Goal: Information Seeking & Learning: Learn about a topic

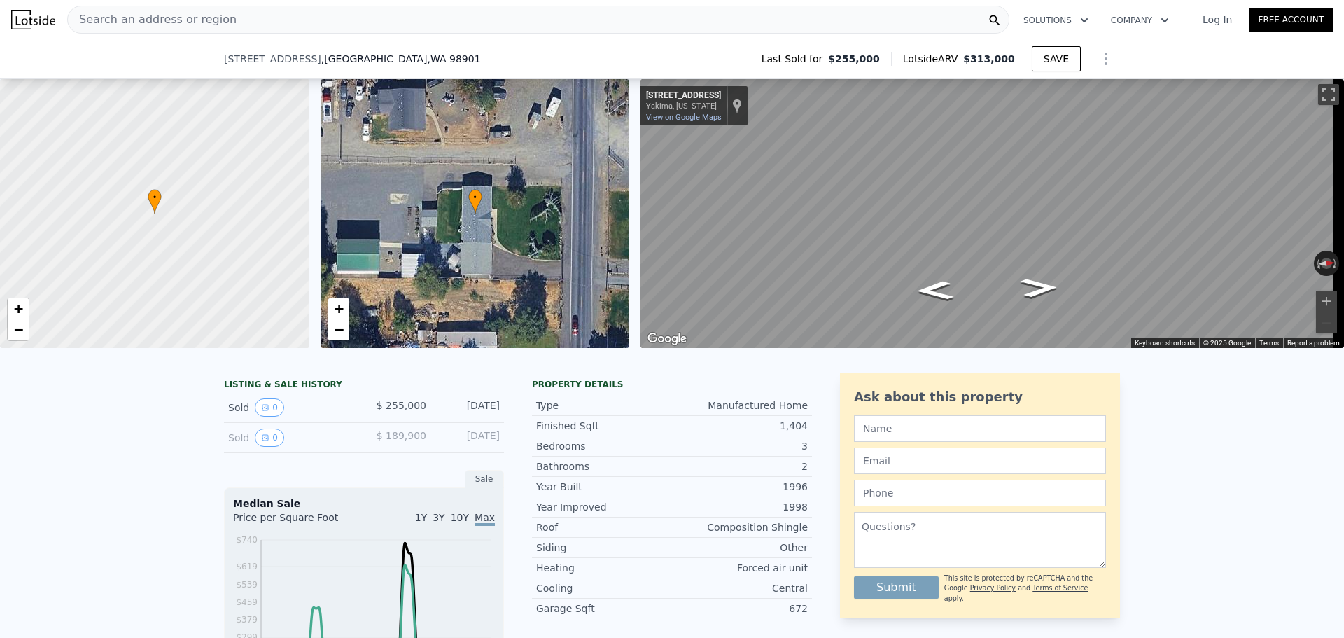
scroll to position [345, 0]
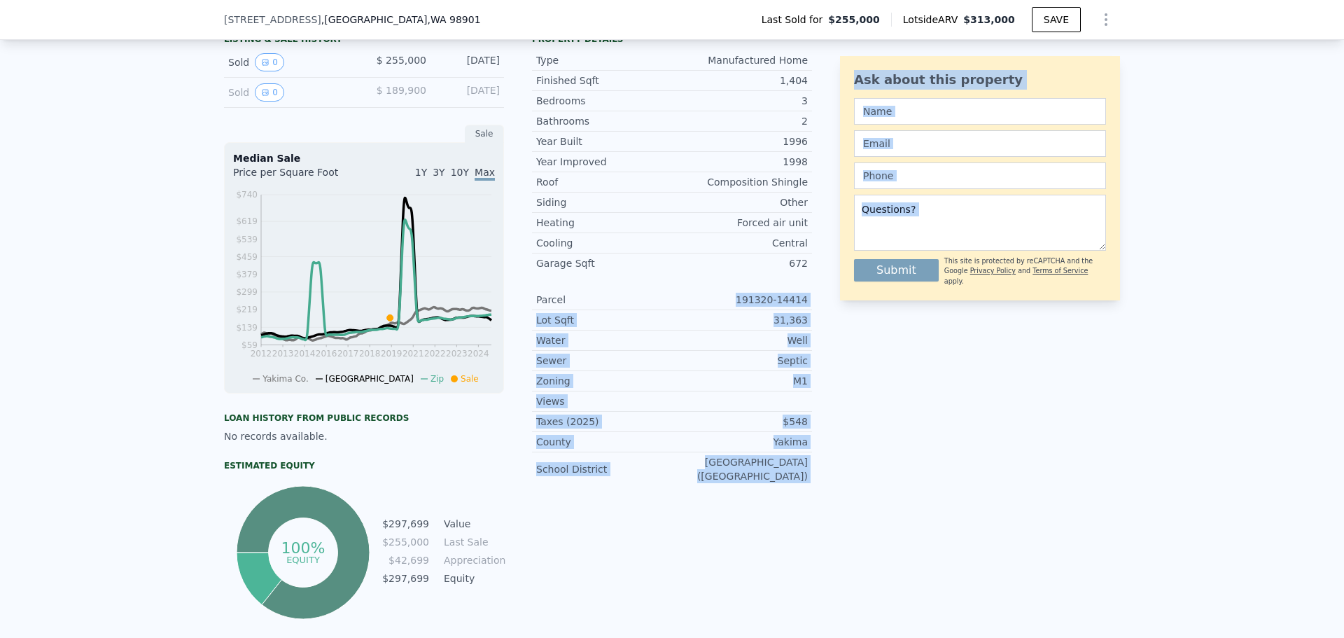
drag, startPoint x: 738, startPoint y: 306, endPoint x: 835, endPoint y: 306, distance: 97.3
click at [835, 306] on div "LISTING & SALE HISTORY Sold 0 $ 255,000 Sep 5, 2019 Sold 0 $ 189,900 Jul 1, 200…" at bounding box center [672, 325] width 896 height 594
drag, startPoint x: 828, startPoint y: 309, endPoint x: 810, endPoint y: 309, distance: 18.2
click at [828, 309] on div "LISTING & SALE HISTORY Sold 0 $ 255,000 Sep 5, 2019 Sold 0 $ 189,900 Jul 1, 200…" at bounding box center [672, 325] width 896 height 594
click at [803, 309] on div "Parcel 191320-14414" at bounding box center [672, 300] width 280 height 20
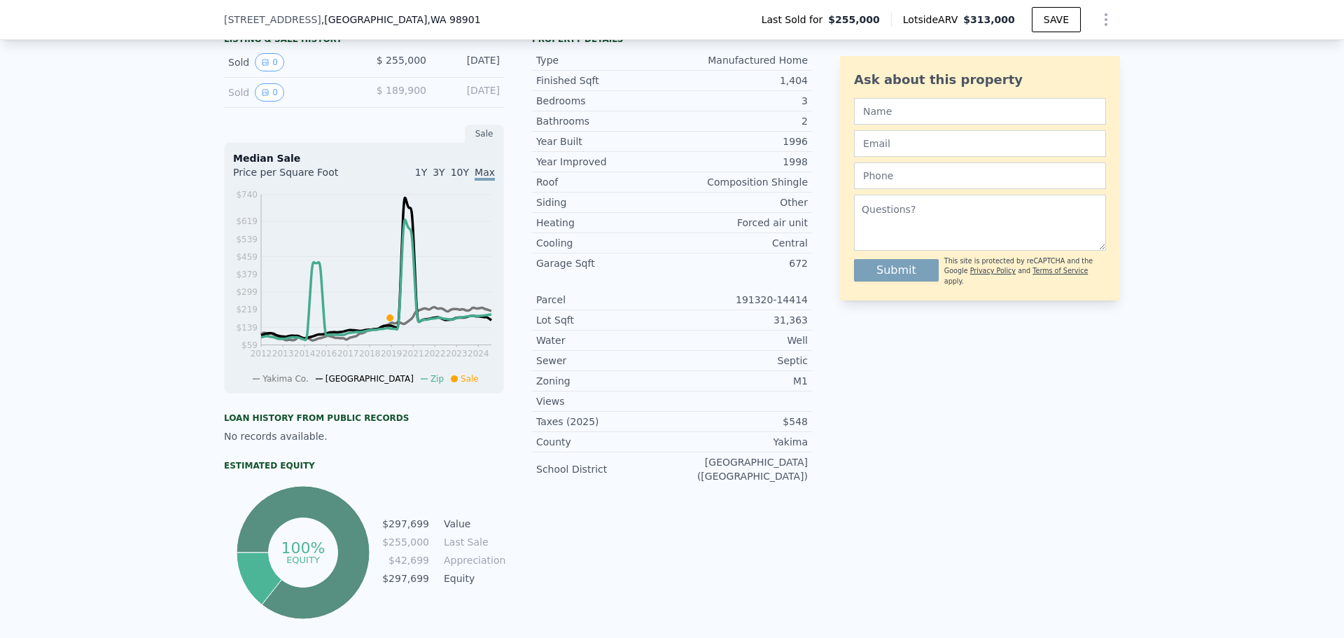
click at [803, 309] on div "Parcel 191320-14414" at bounding box center [672, 300] width 280 height 20
drag, startPoint x: 748, startPoint y: 306, endPoint x: 800, endPoint y: 306, distance: 51.8
click at [800, 306] on div "191320-14414" at bounding box center [740, 300] width 136 height 14
copy div "191320-1441"
click at [804, 308] on div "Parcel 191320-14414" at bounding box center [672, 300] width 280 height 20
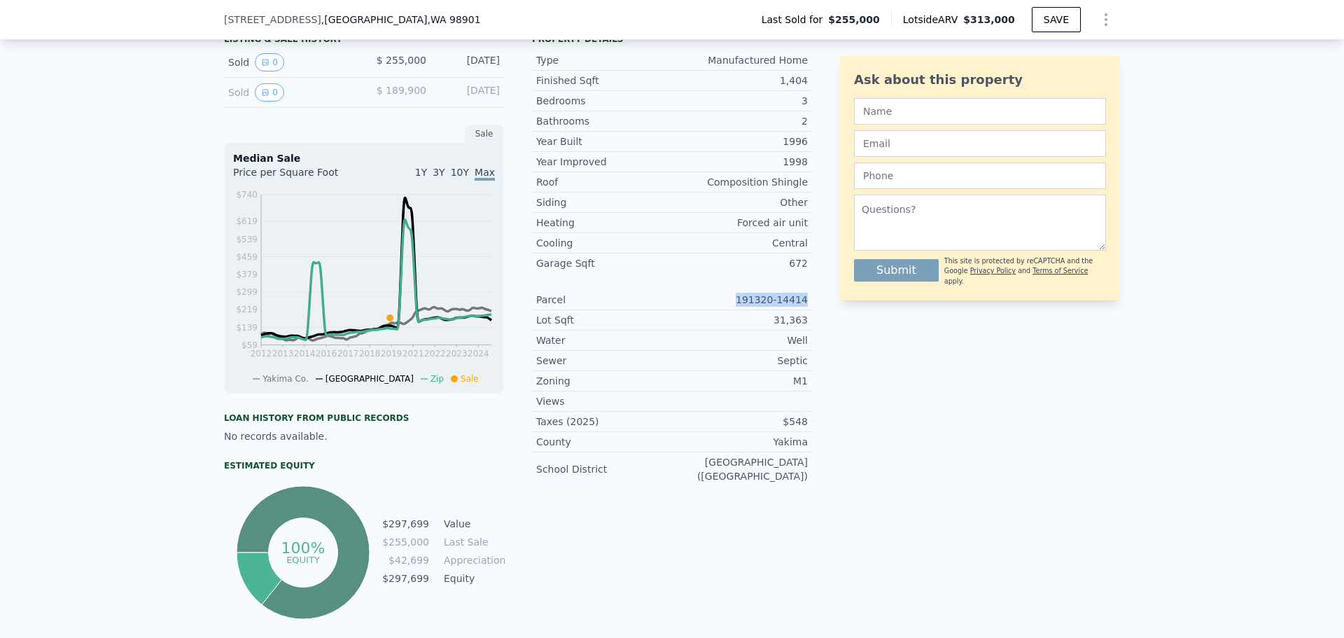
copy div "191320-14414"
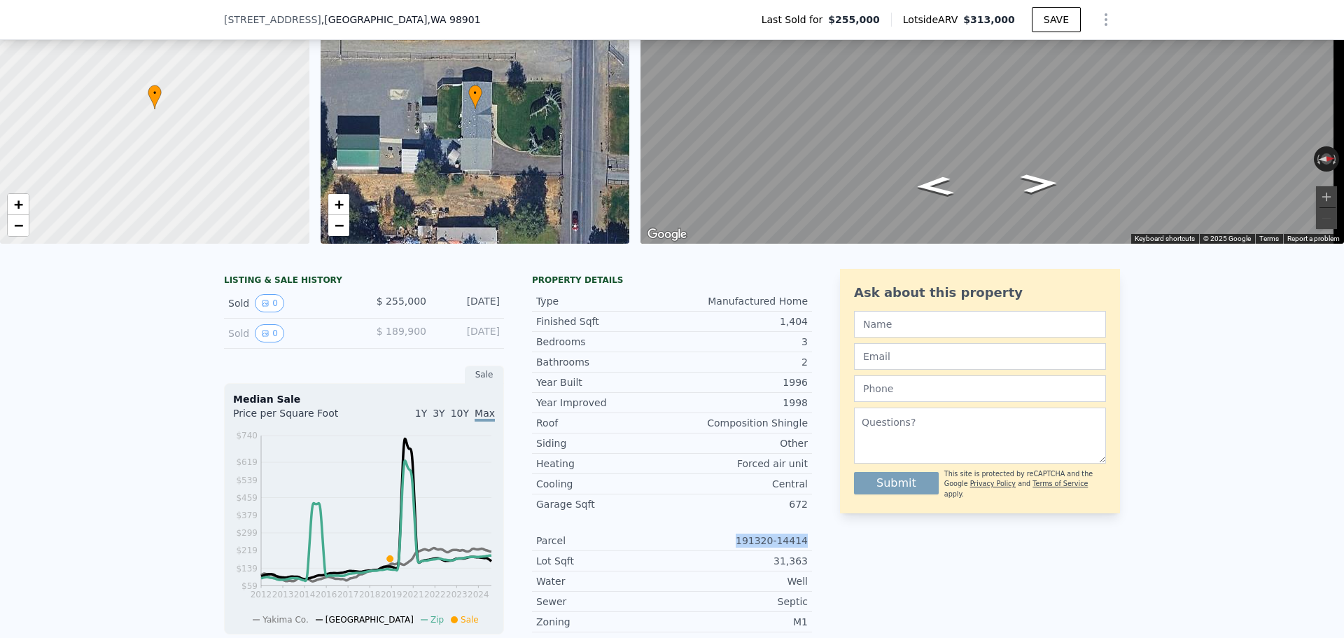
scroll to position [5, 0]
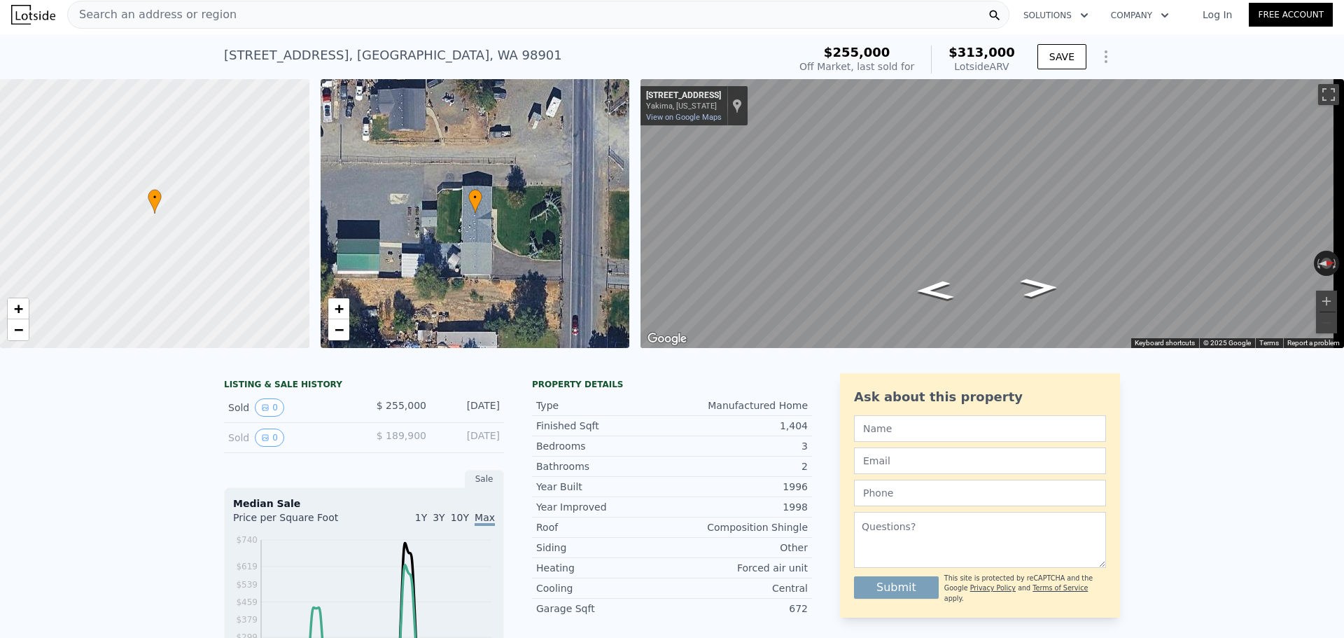
click at [309, 9] on div "Search an address or region" at bounding box center [538, 15] width 942 height 28
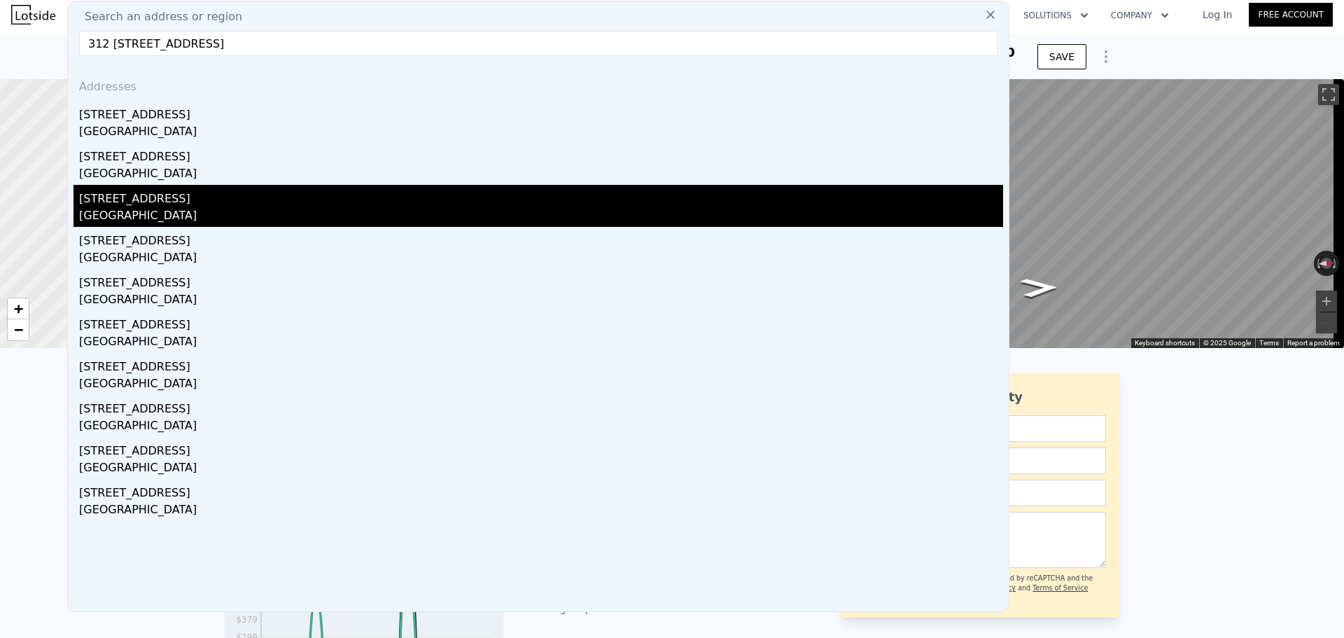
type input "312 1/2 Keys Rd, Yakima, WA 98901"
click at [189, 201] on div "[STREET_ADDRESS]" at bounding box center [541, 196] width 924 height 22
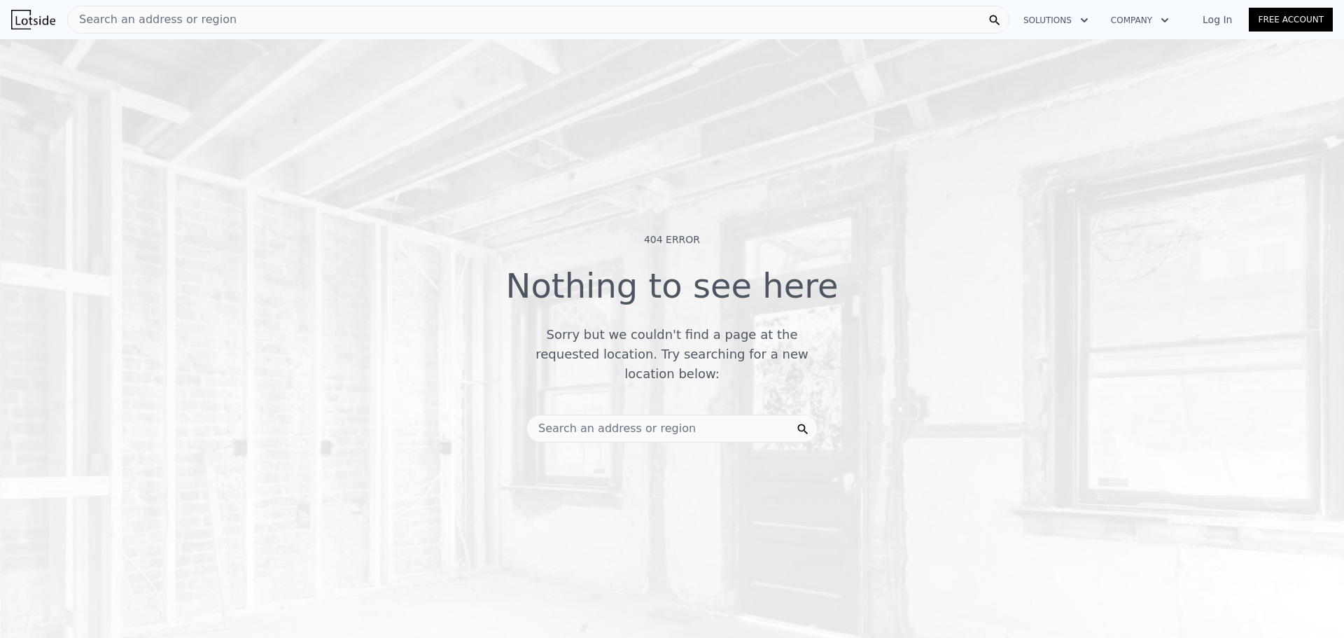
click at [637, 422] on span "Search an address or region" at bounding box center [611, 428] width 169 height 17
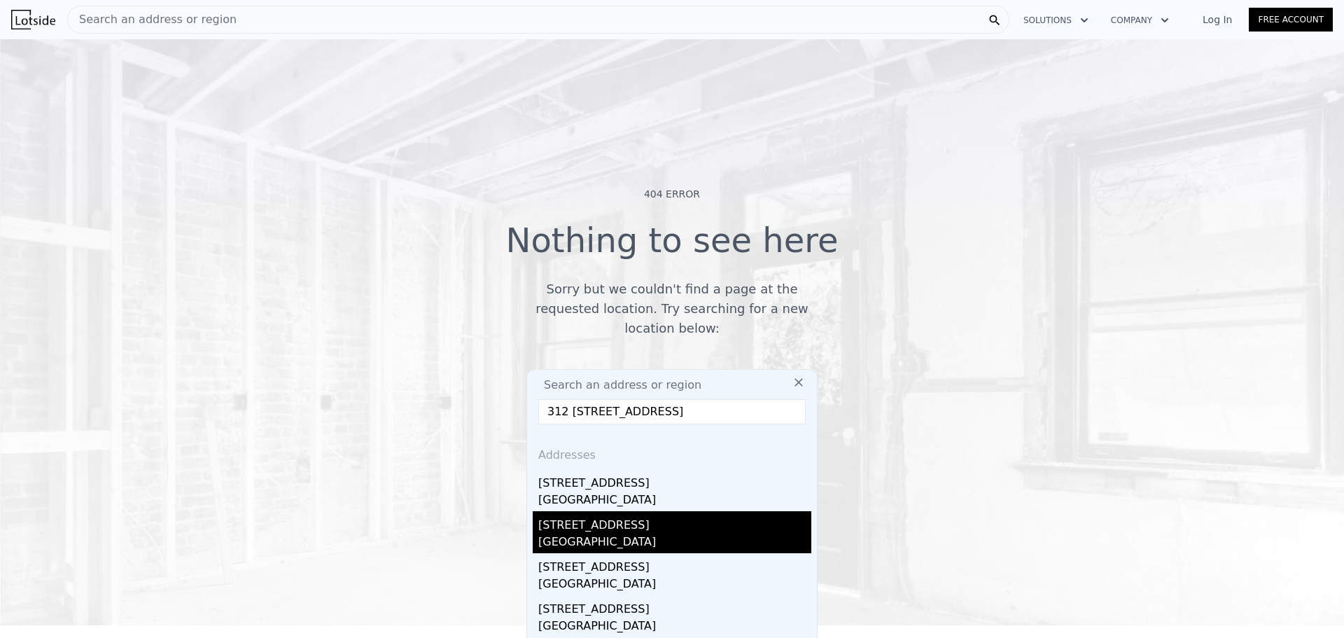
scroll to position [70, 0]
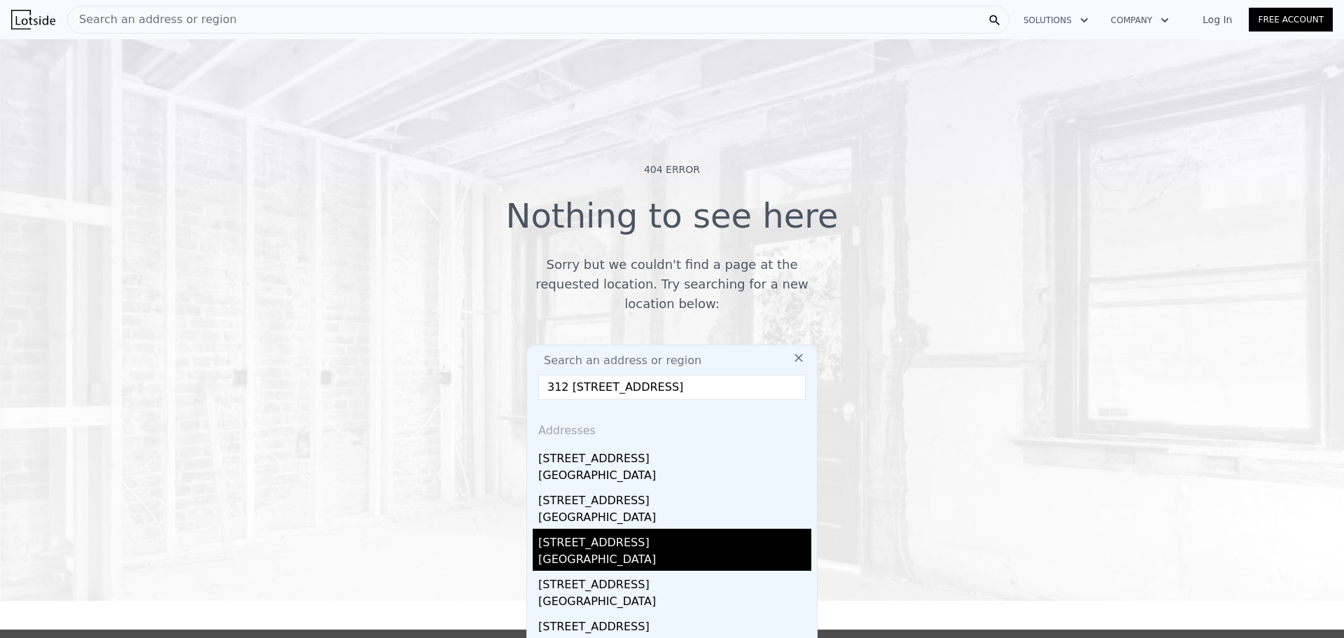
type input "312 1/2 Keys Rd, Yakima, WA 98901"
click at [647, 533] on div "[STREET_ADDRESS]" at bounding box center [674, 540] width 273 height 22
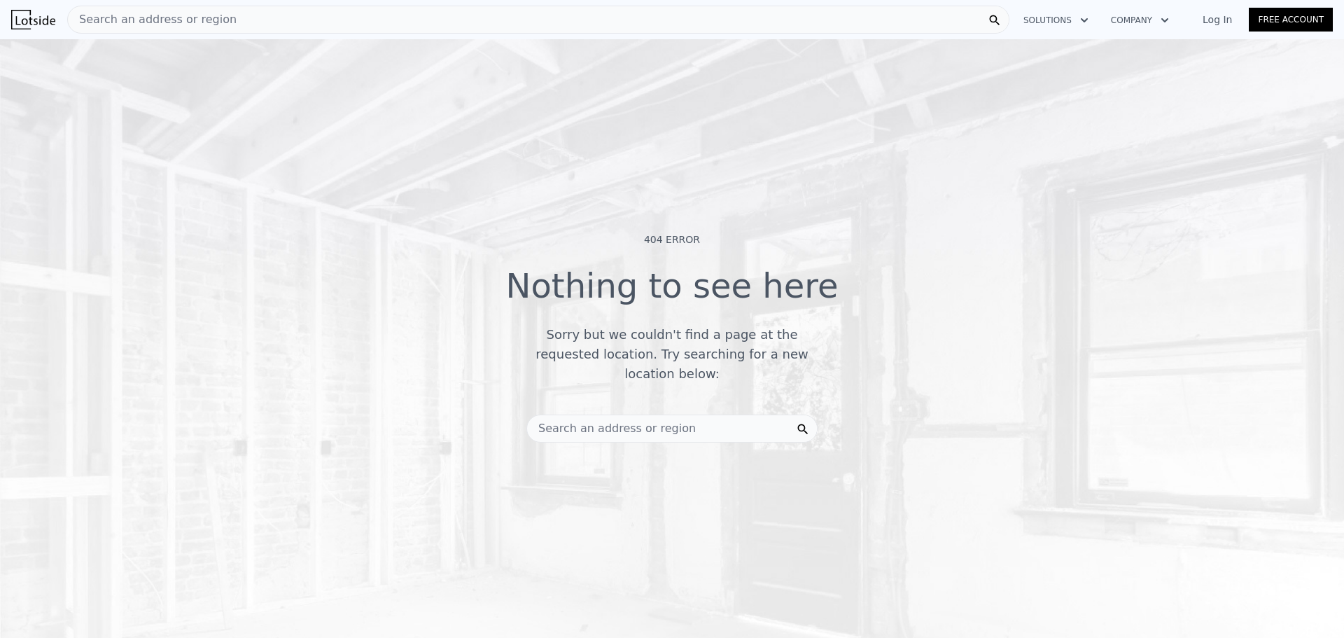
click at [20, 18] on img at bounding box center [33, 20] width 44 height 20
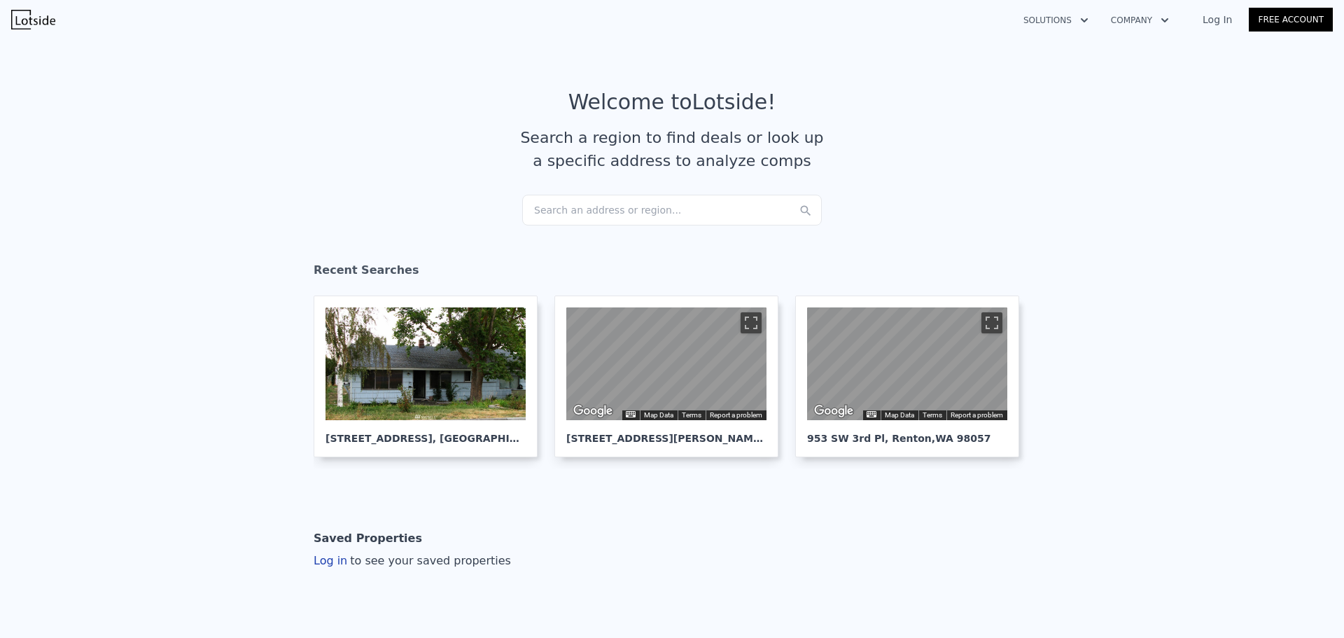
click at [659, 204] on div "Search an address or region..." at bounding box center [672, 210] width 300 height 31
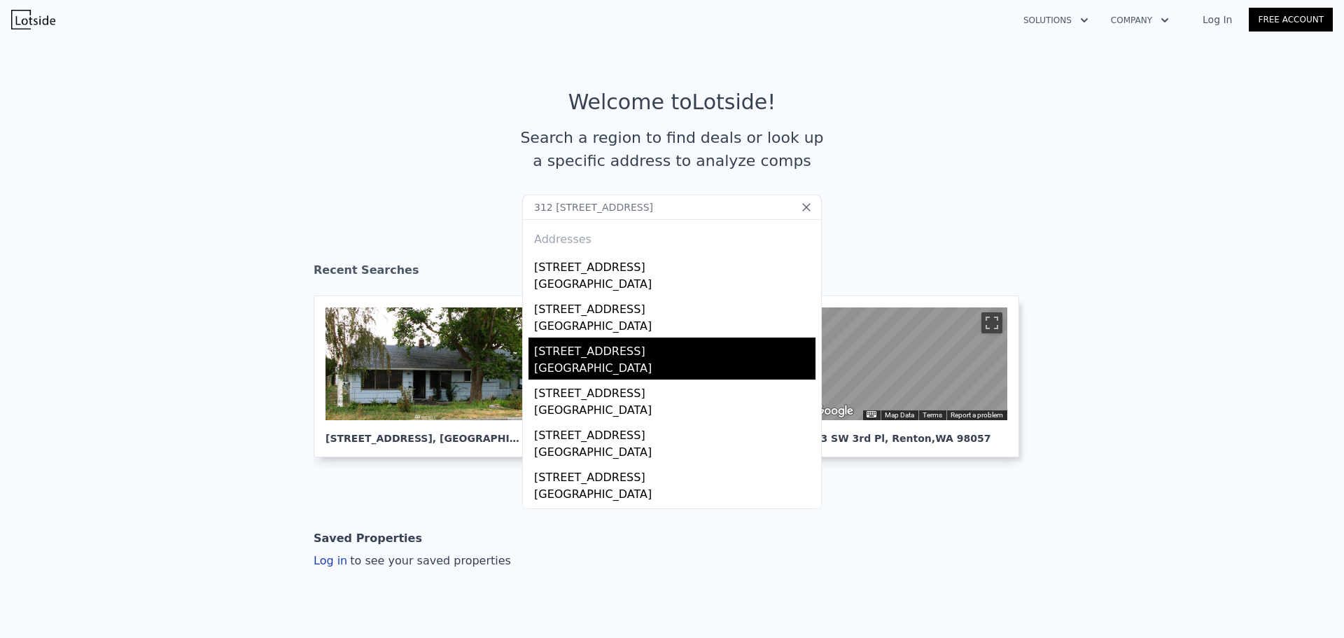
type input "312 [STREET_ADDRESS]"
click at [620, 353] on div "[STREET_ADDRESS]" at bounding box center [674, 348] width 281 height 22
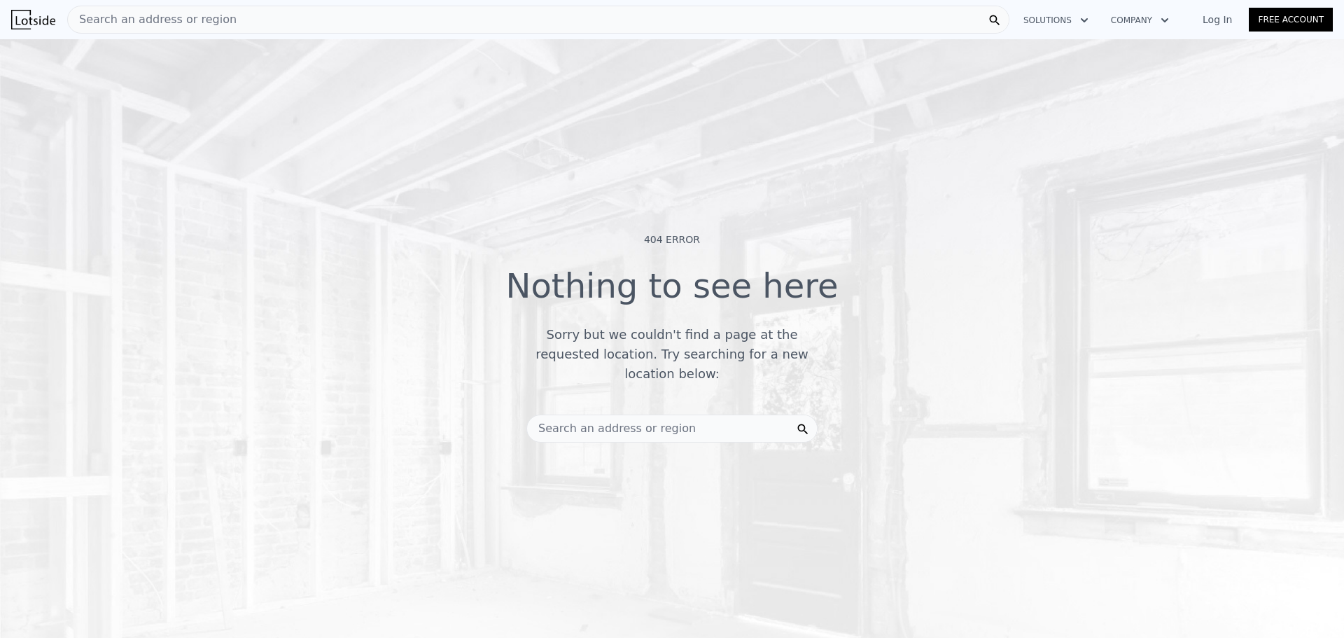
click at [661, 420] on span "Search an address or region" at bounding box center [611, 428] width 169 height 17
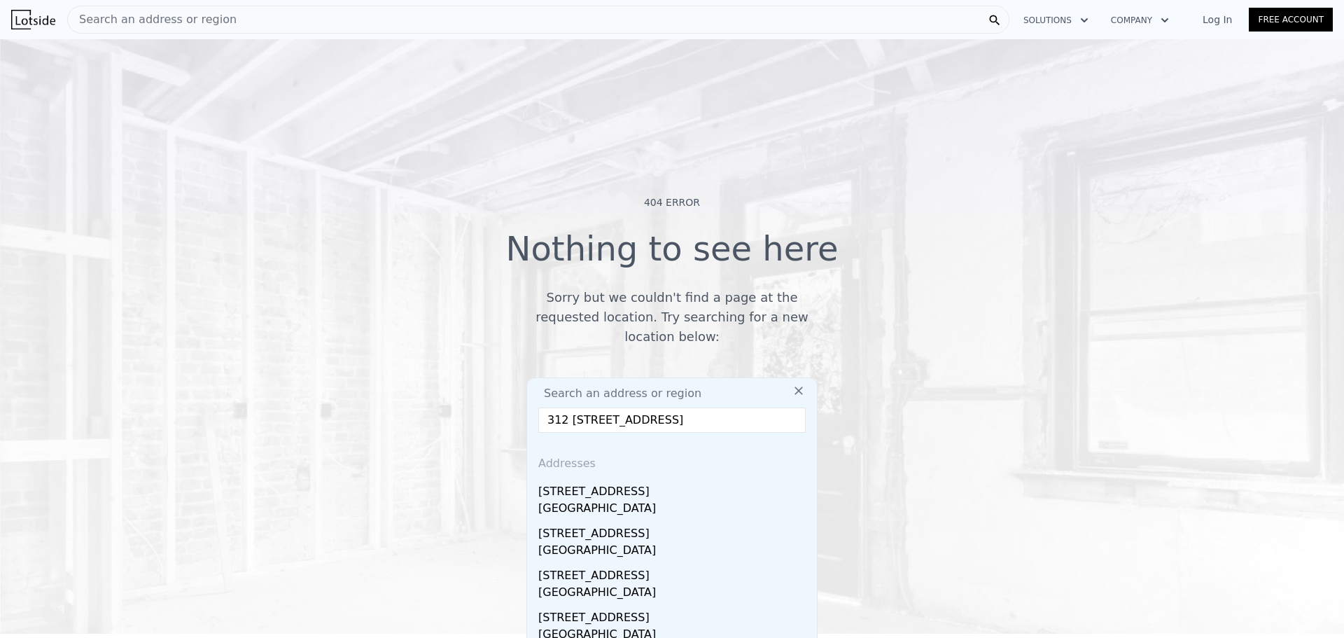
scroll to position [70, 0]
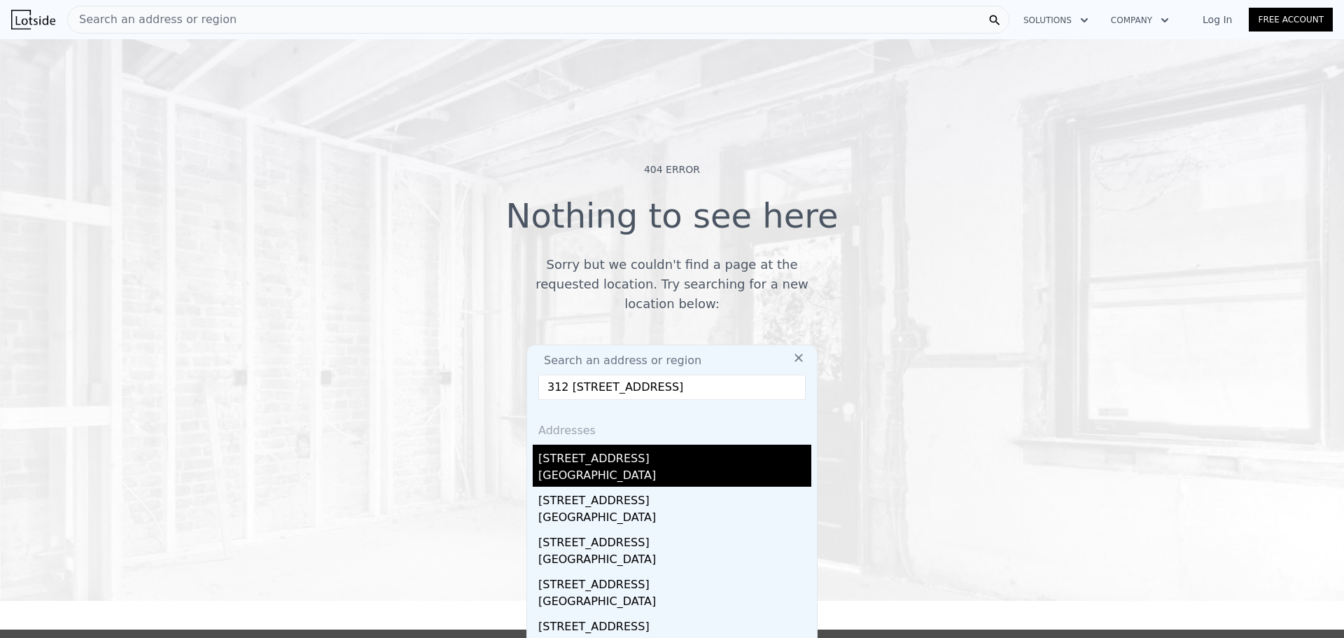
type input "312 1/2 Keys Rd, Yakima, WA 98901"
click at [636, 446] on div "[STREET_ADDRESS]" at bounding box center [674, 456] width 273 height 22
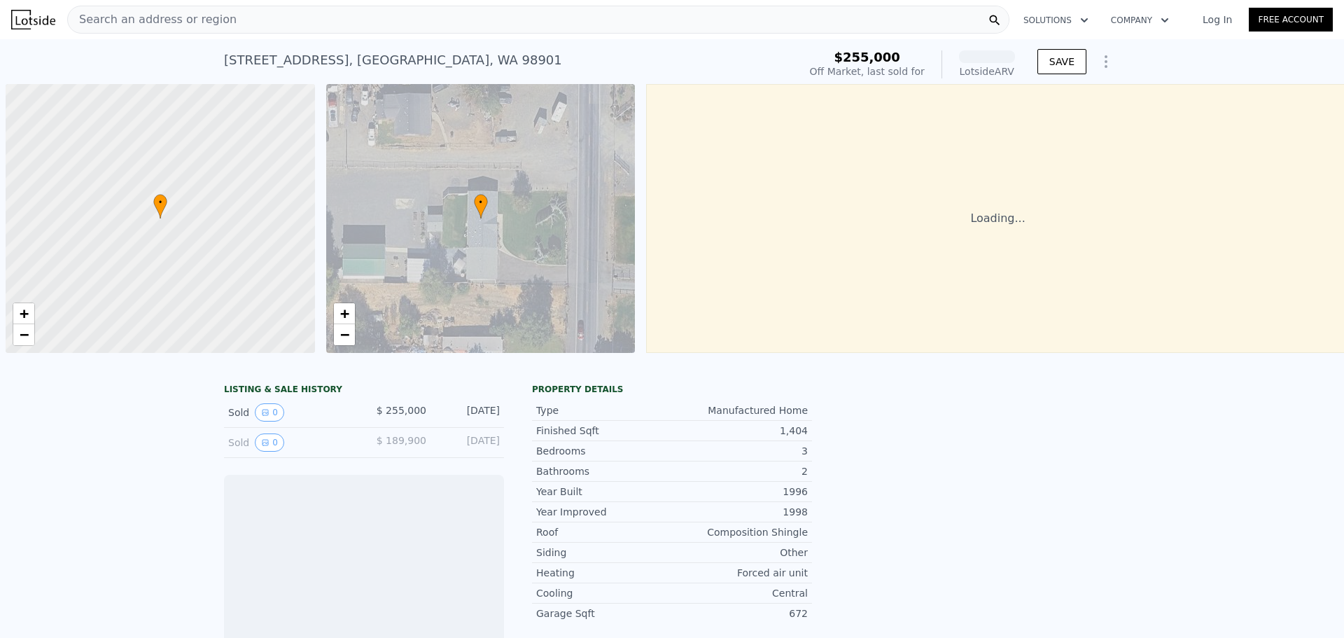
scroll to position [0, 6]
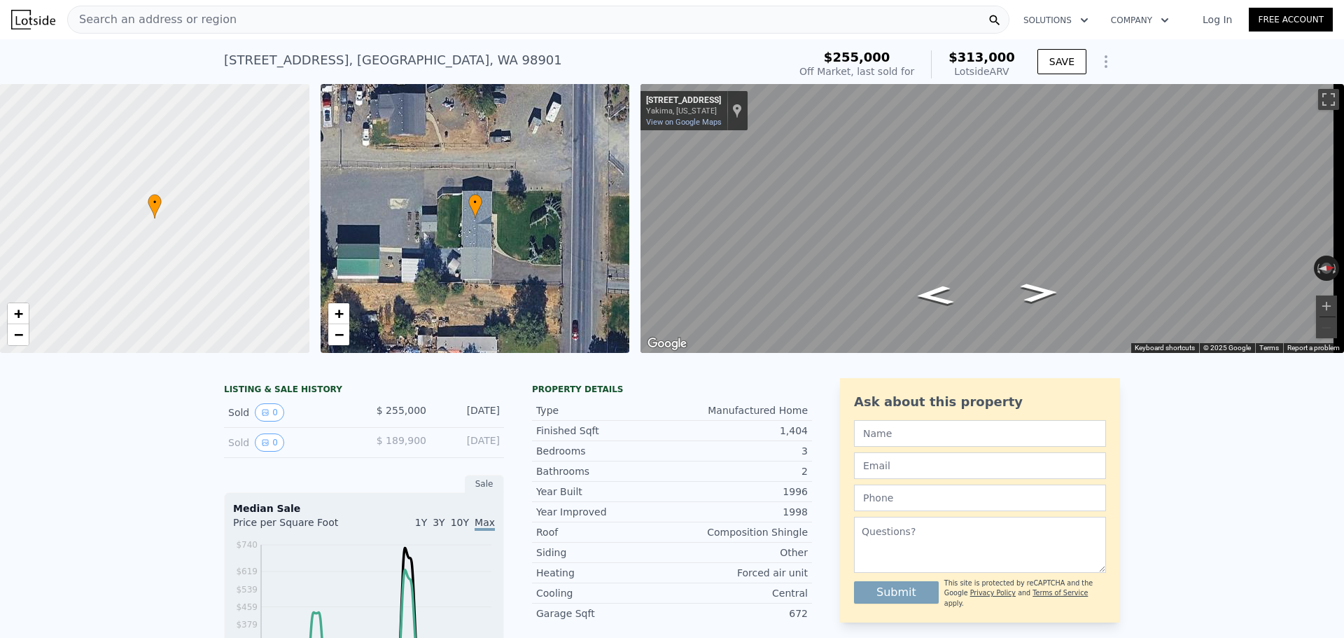
click at [389, 21] on div "Search an address or region" at bounding box center [538, 20] width 942 height 28
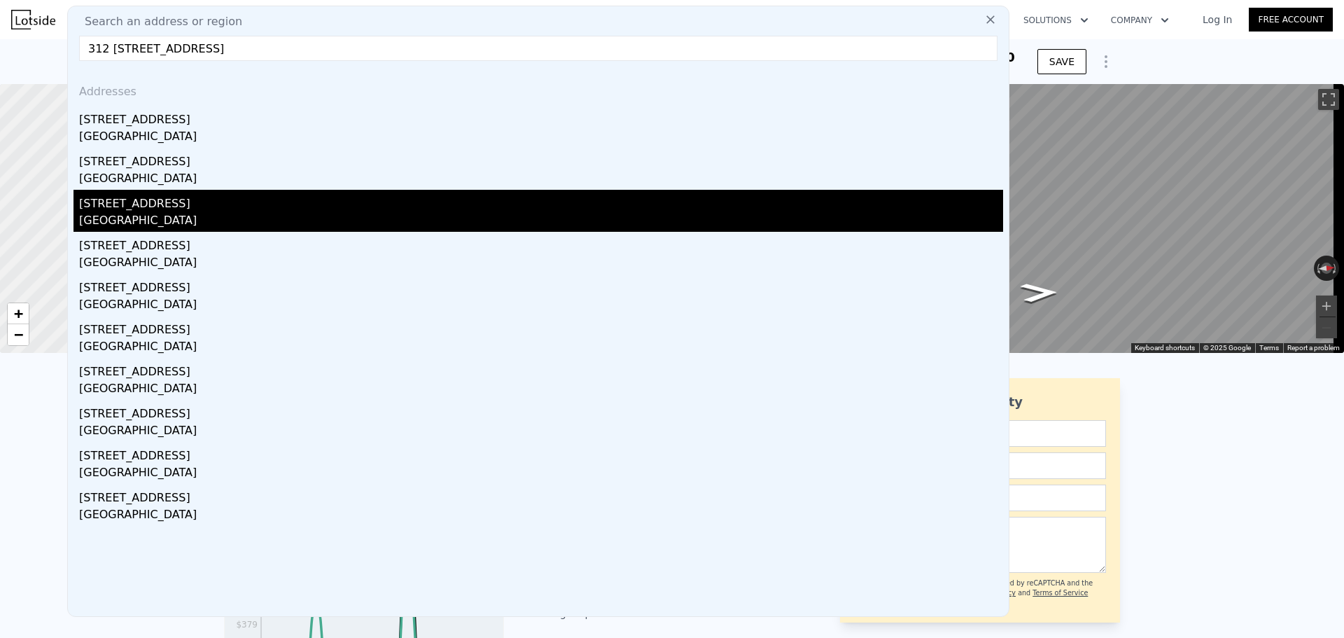
type input "312 1/2 Keys Rd, Yakima, WA 98901"
click at [158, 209] on div "[STREET_ADDRESS]" at bounding box center [541, 201] width 924 height 22
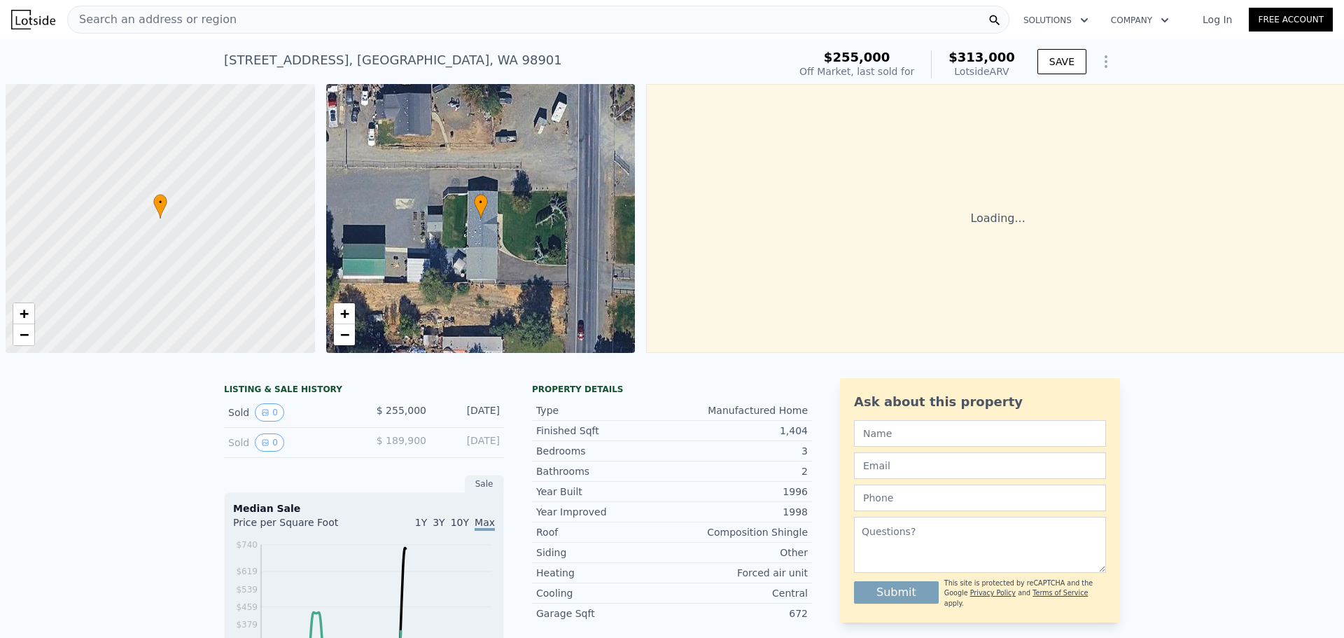
scroll to position [0, 6]
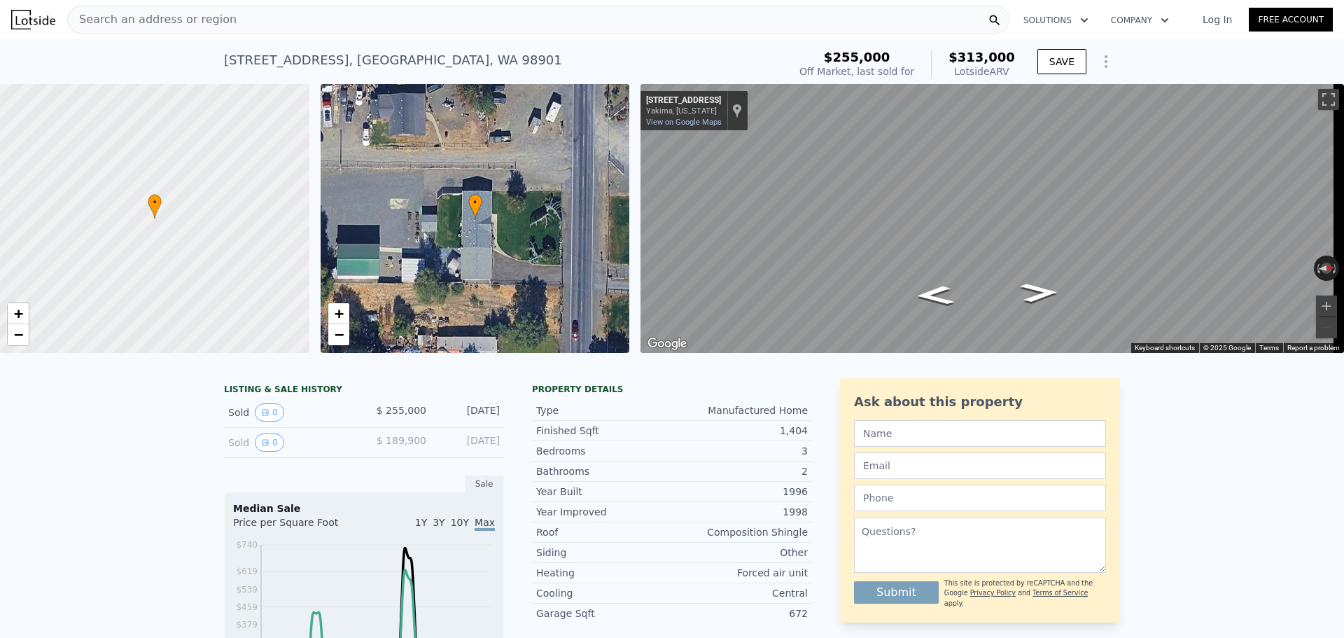
click at [412, 123] on div "• + −" at bounding box center [475, 218] width 309 height 269
click at [371, 26] on div "Search an address or region" at bounding box center [538, 20] width 942 height 28
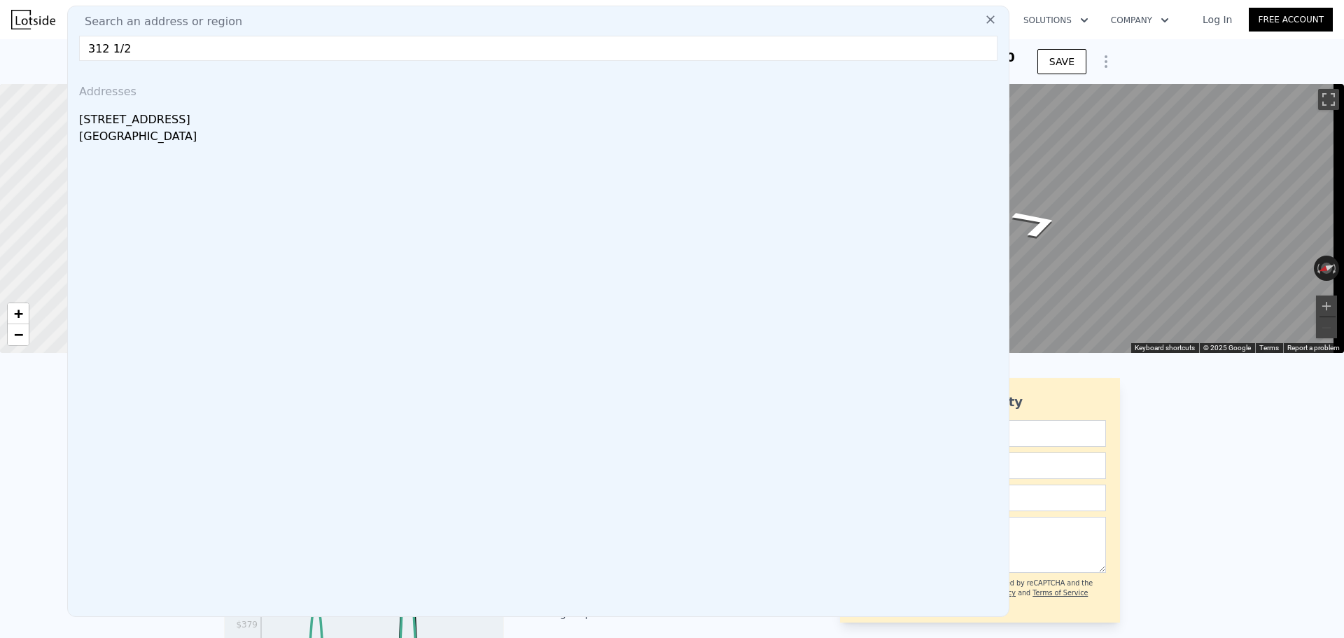
paste input "[GEOGRAPHIC_DATA]"
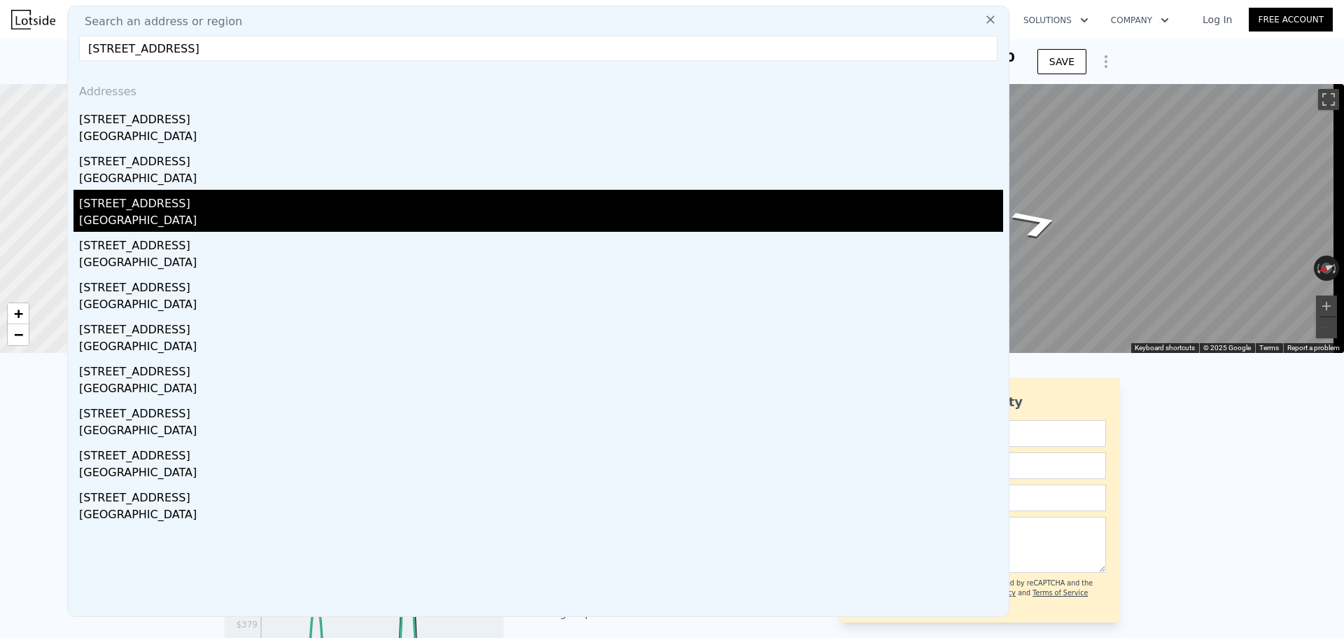
type input "[STREET_ADDRESS]"
click at [230, 210] on div "[STREET_ADDRESS]" at bounding box center [541, 201] width 924 height 22
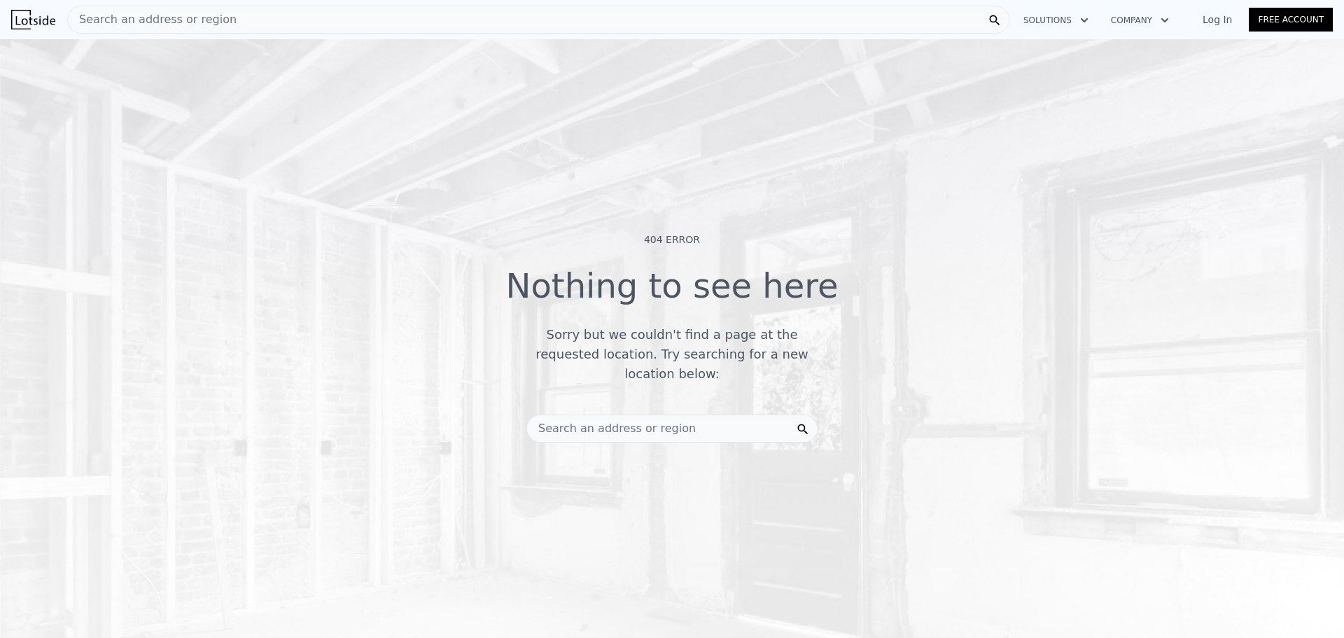
click at [609, 415] on div "Search an address or region" at bounding box center [611, 428] width 169 height 27
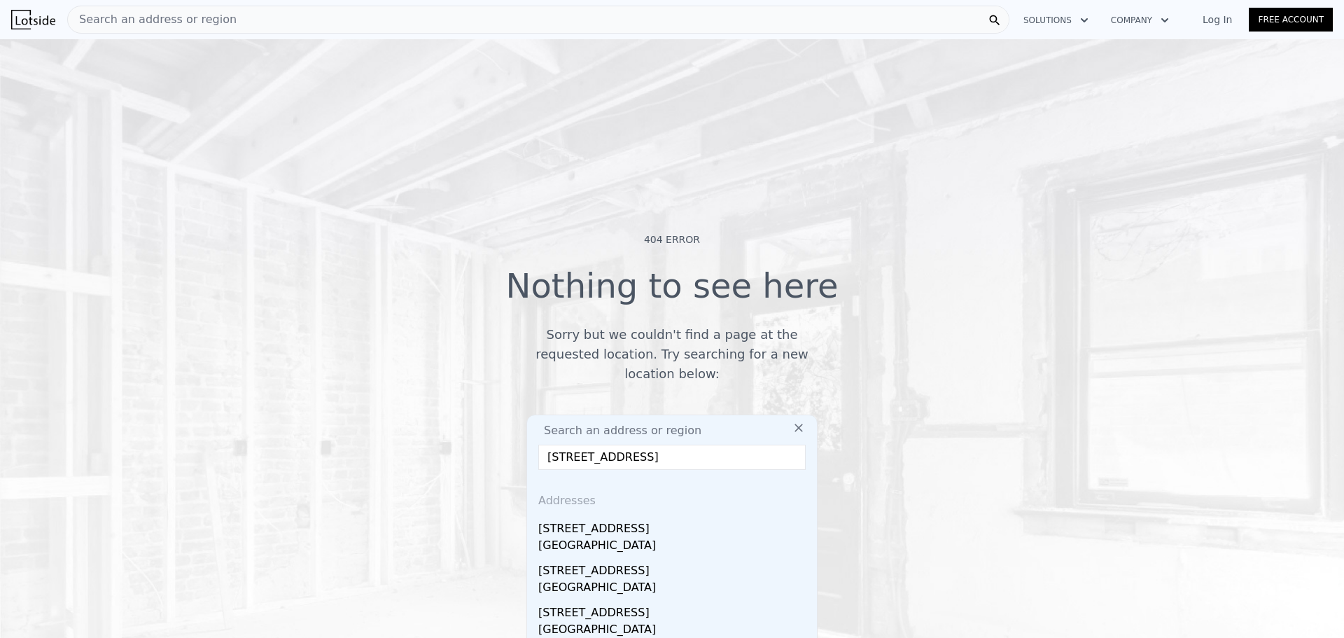
click at [580, 447] on input "[STREET_ADDRESS]" at bounding box center [671, 457] width 267 height 25
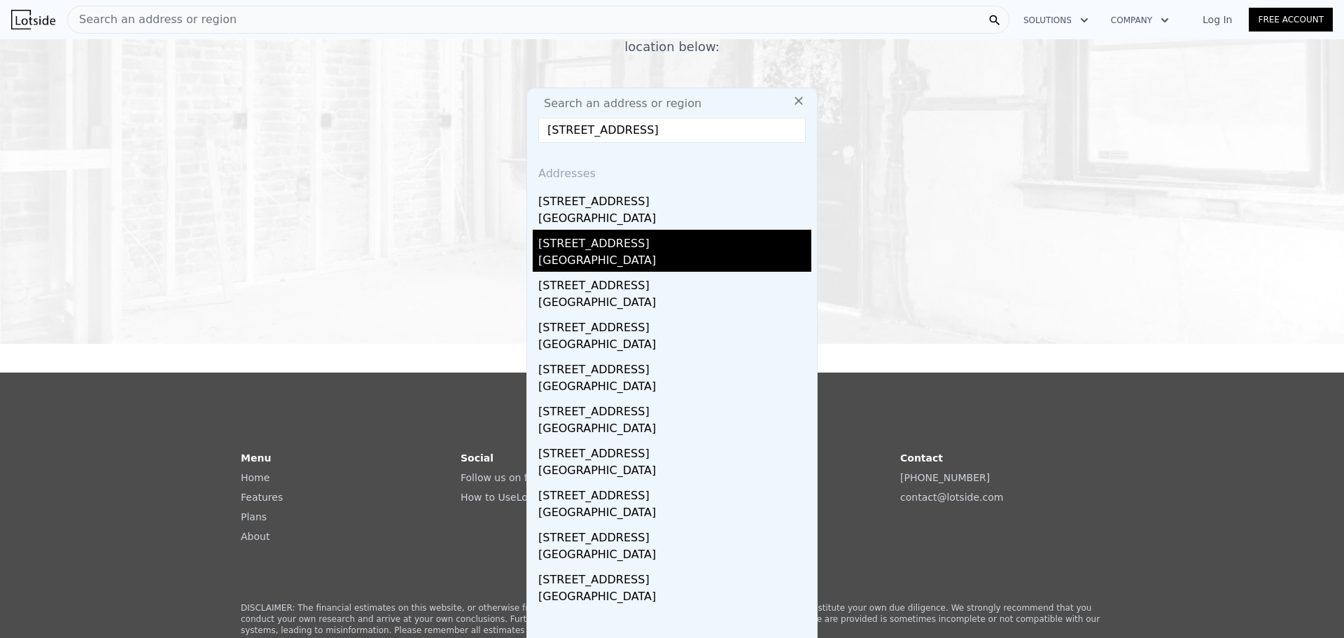
scroll to position [350, 0]
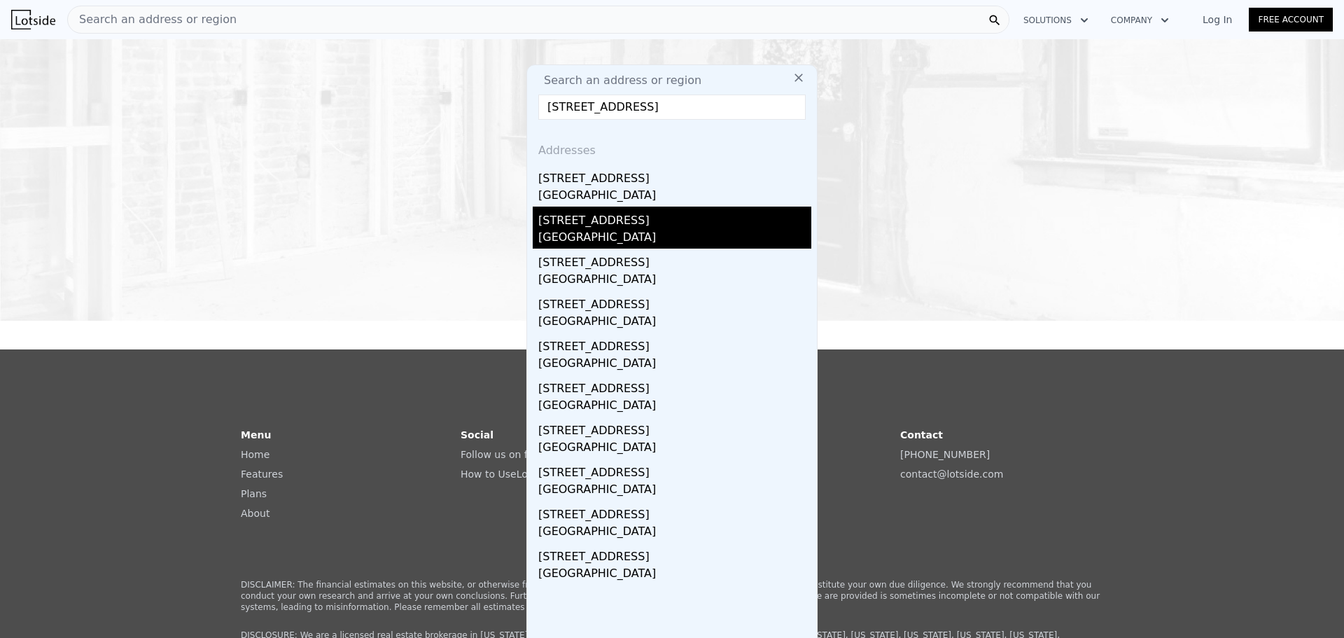
type input "[STREET_ADDRESS]"
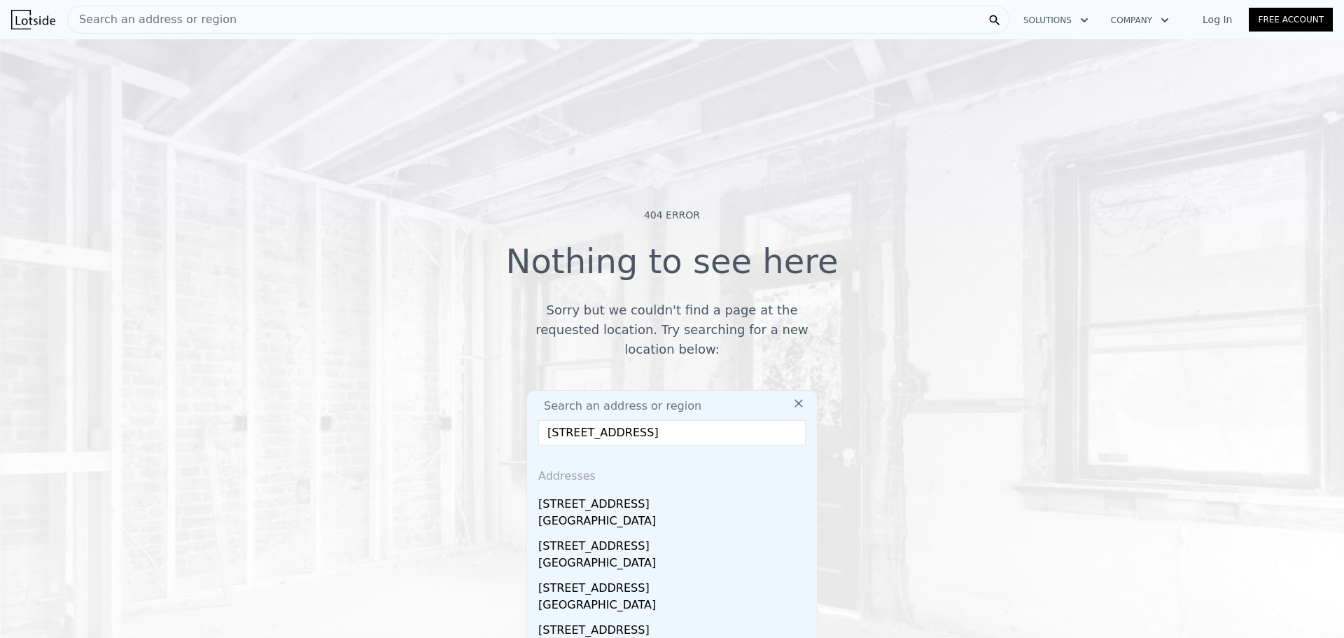
scroll to position [0, 0]
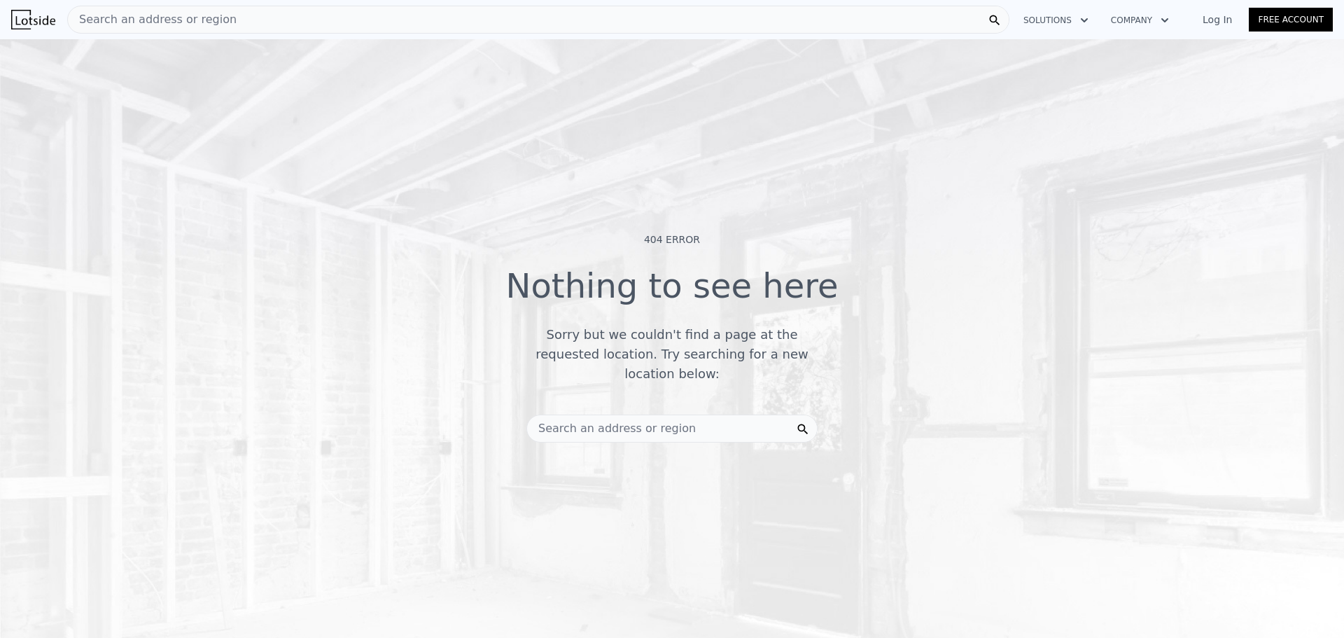
click at [1086, 27] on icon "button" at bounding box center [1084, 20] width 14 height 17
click at [635, 420] on span "Search an address or region" at bounding box center [611, 428] width 169 height 17
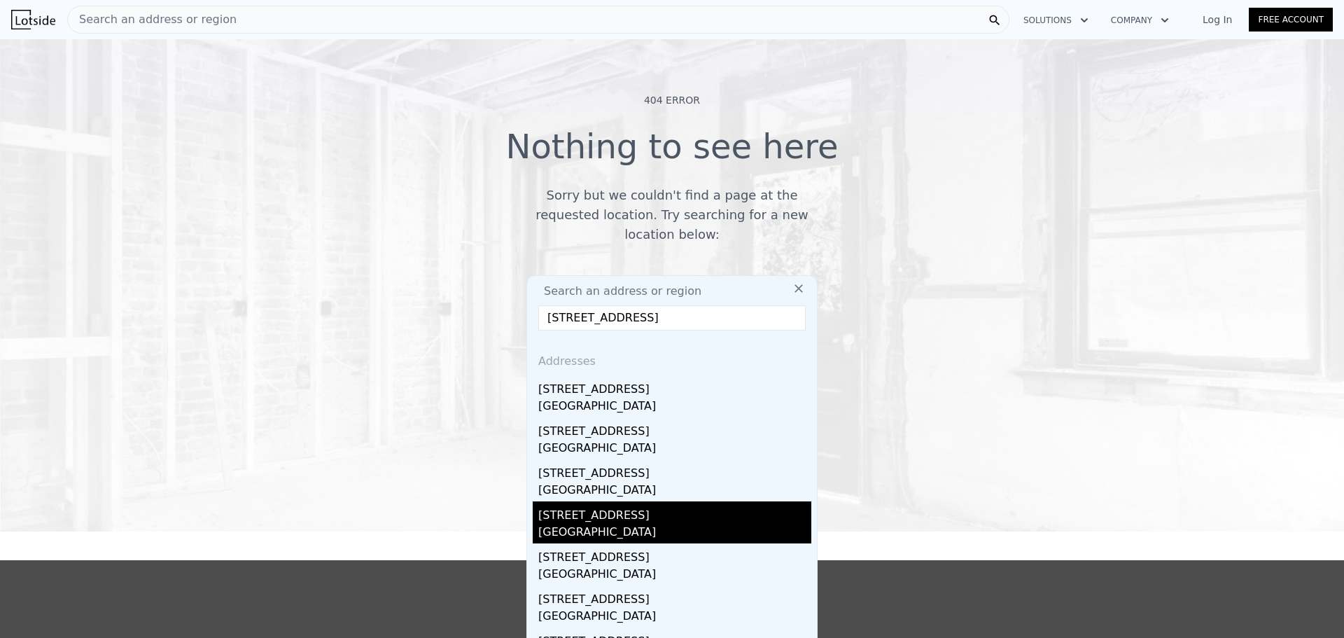
scroll to position [140, 0]
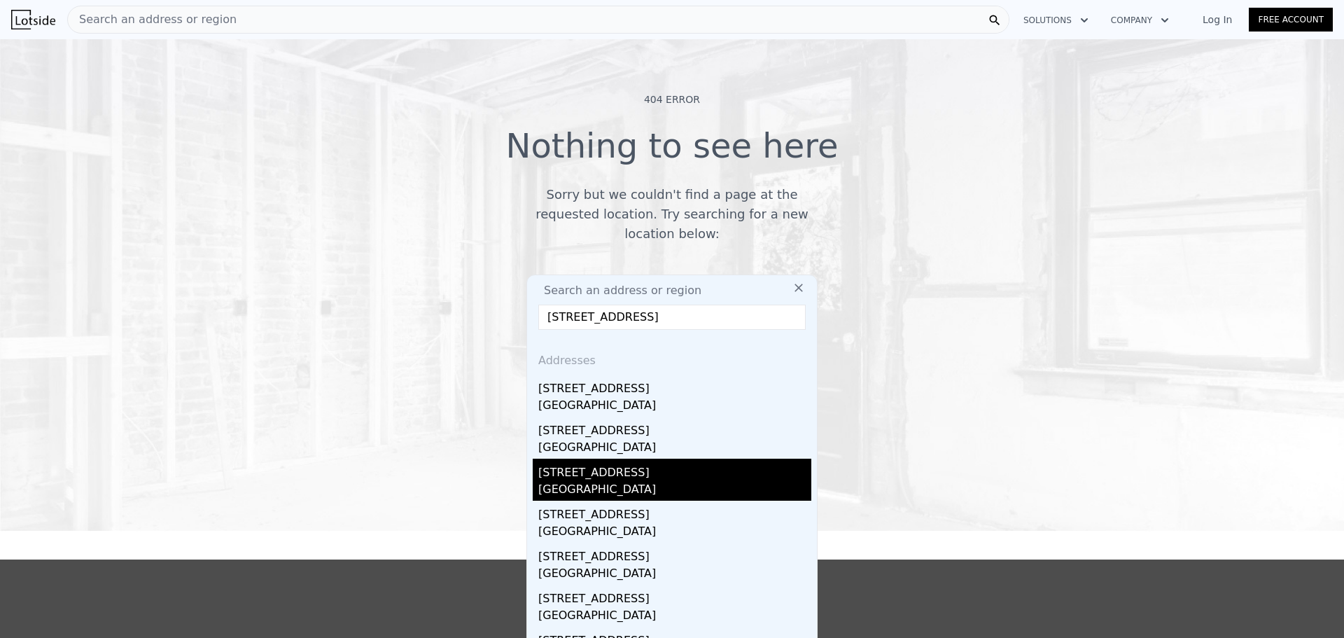
type input "[STREET_ADDRESS]"
click at [555, 481] on div "[GEOGRAPHIC_DATA]" at bounding box center [674, 491] width 273 height 20
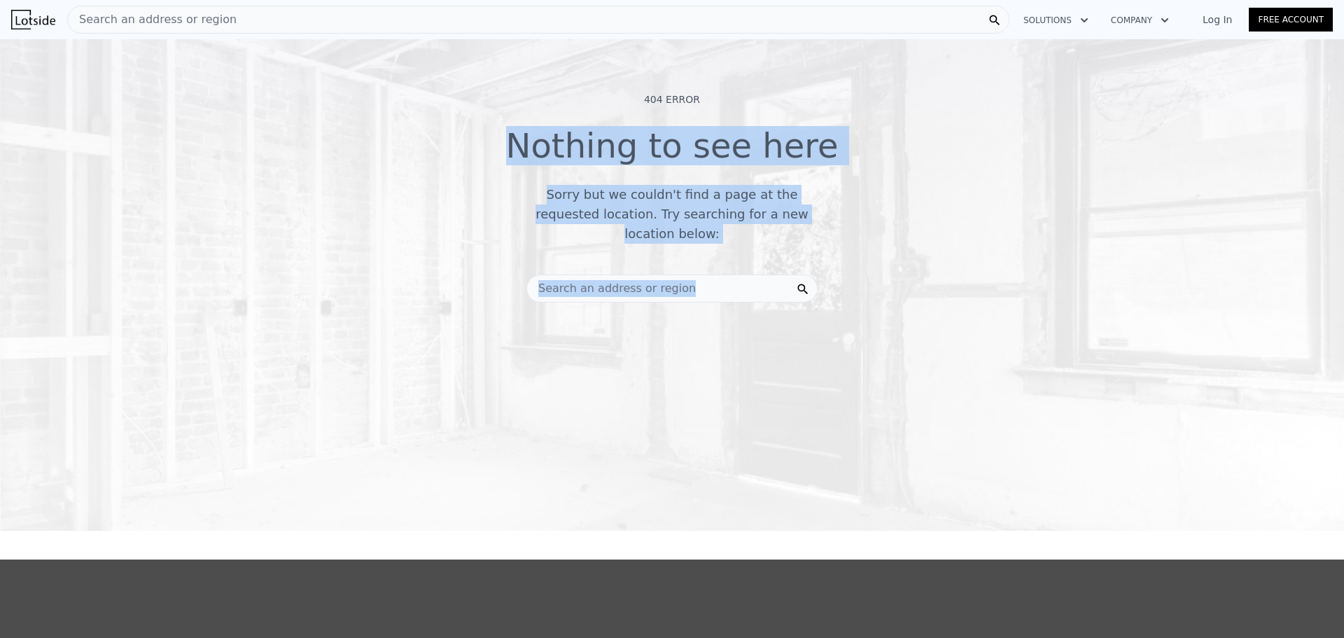
drag, startPoint x: 433, startPoint y: 63, endPoint x: 839, endPoint y: 367, distance: 506.6
click at [839, 367] on div "404 Error Nothing to see here Sorry but we couldn't find a page at the requeste…" at bounding box center [672, 213] width 1344 height 638
click at [572, 275] on div "Search an address or region" at bounding box center [611, 288] width 169 height 27
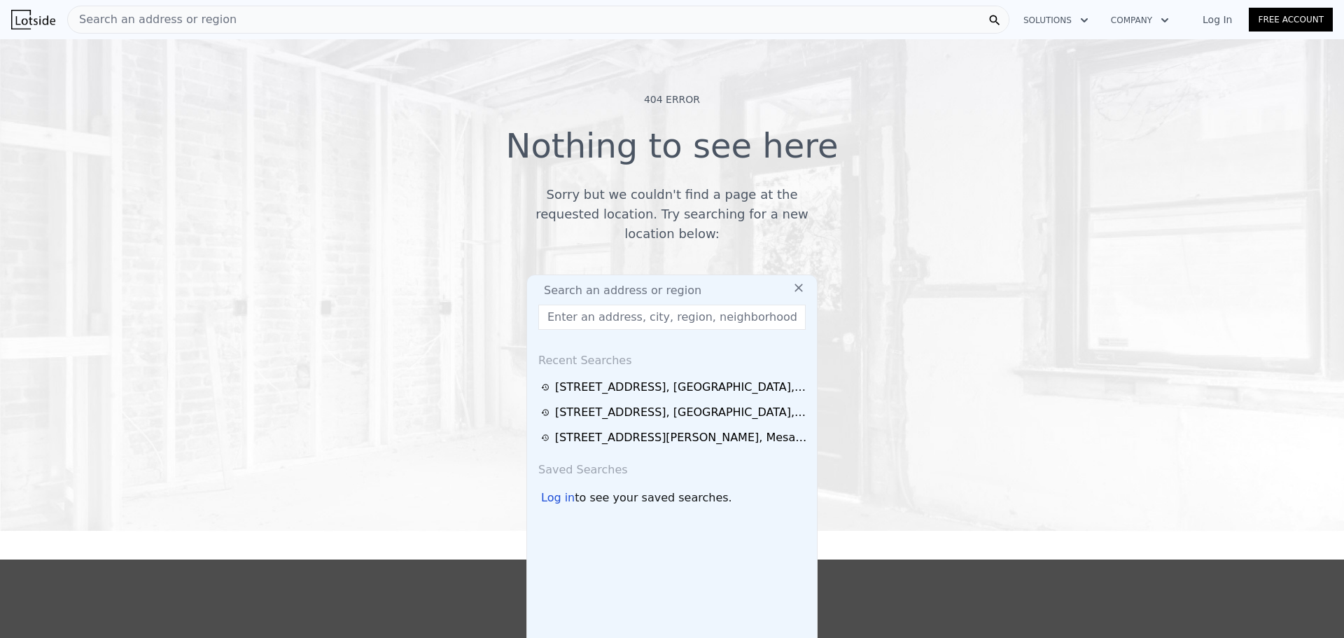
paste input "[STREET_ADDRESS]"
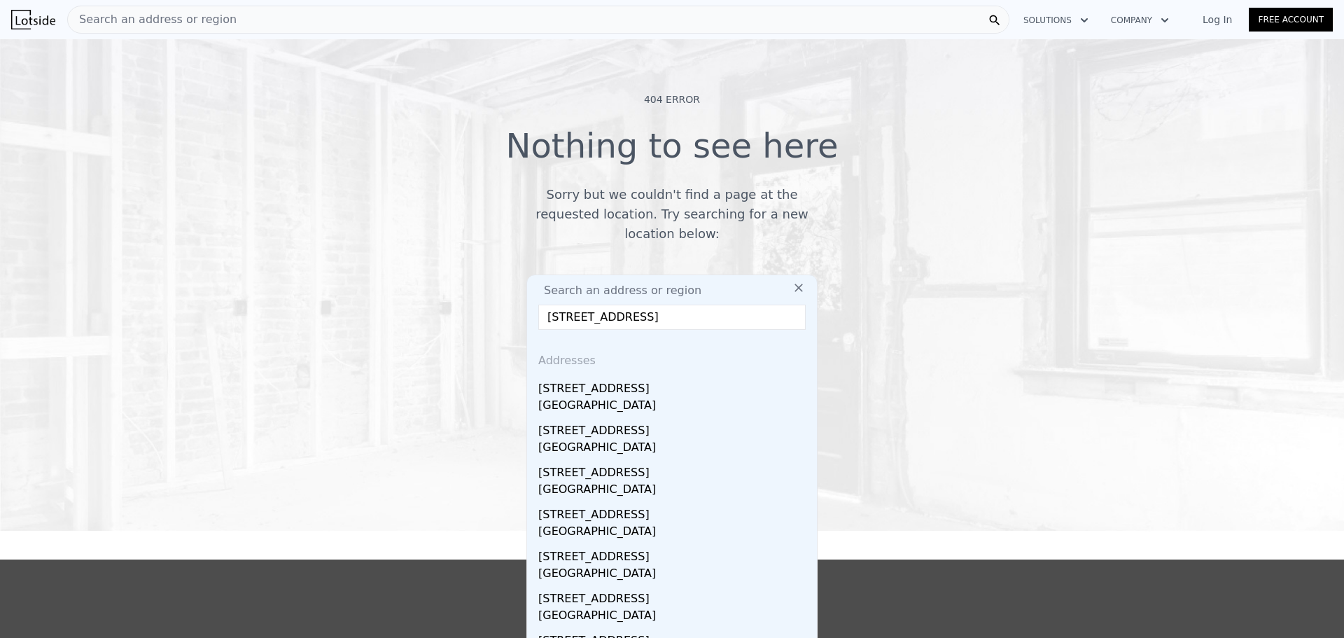
click at [582, 305] on input "[STREET_ADDRESS]" at bounding box center [671, 317] width 267 height 25
click at [557, 305] on input "[STREET_ADDRESS]" at bounding box center [671, 317] width 267 height 25
type input "[STREET_ADDRESS]"
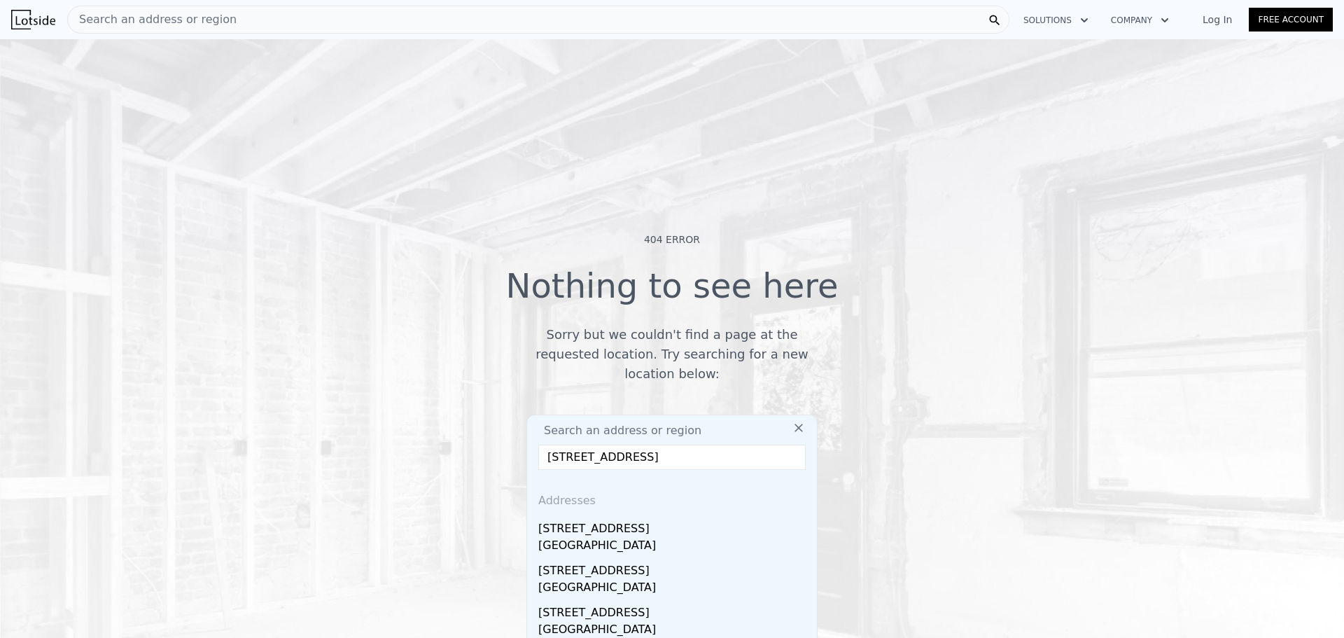
click at [1091, 22] on icon "button" at bounding box center [1084, 20] width 14 height 17
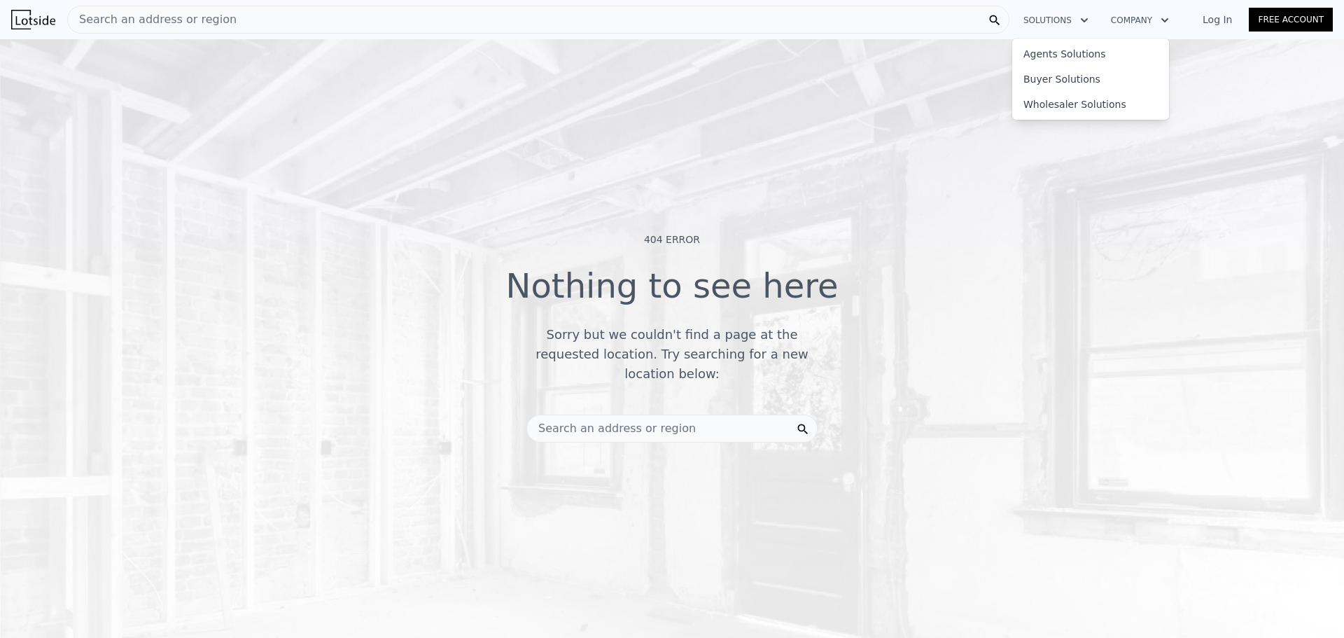
click at [1168, 20] on icon "button" at bounding box center [1165, 20] width 14 height 17
click at [29, 26] on img at bounding box center [33, 20] width 44 height 20
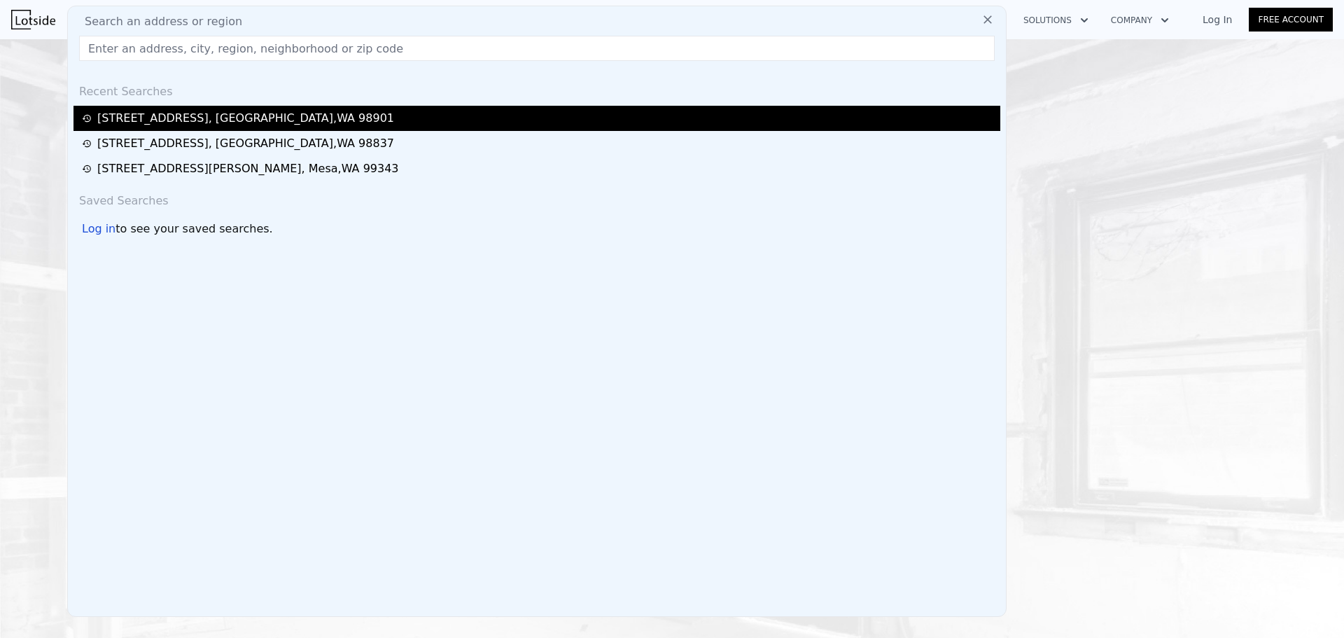
click at [218, 122] on div "312 Keys Rd , Terrace Heights , WA 98901" at bounding box center [245, 118] width 297 height 17
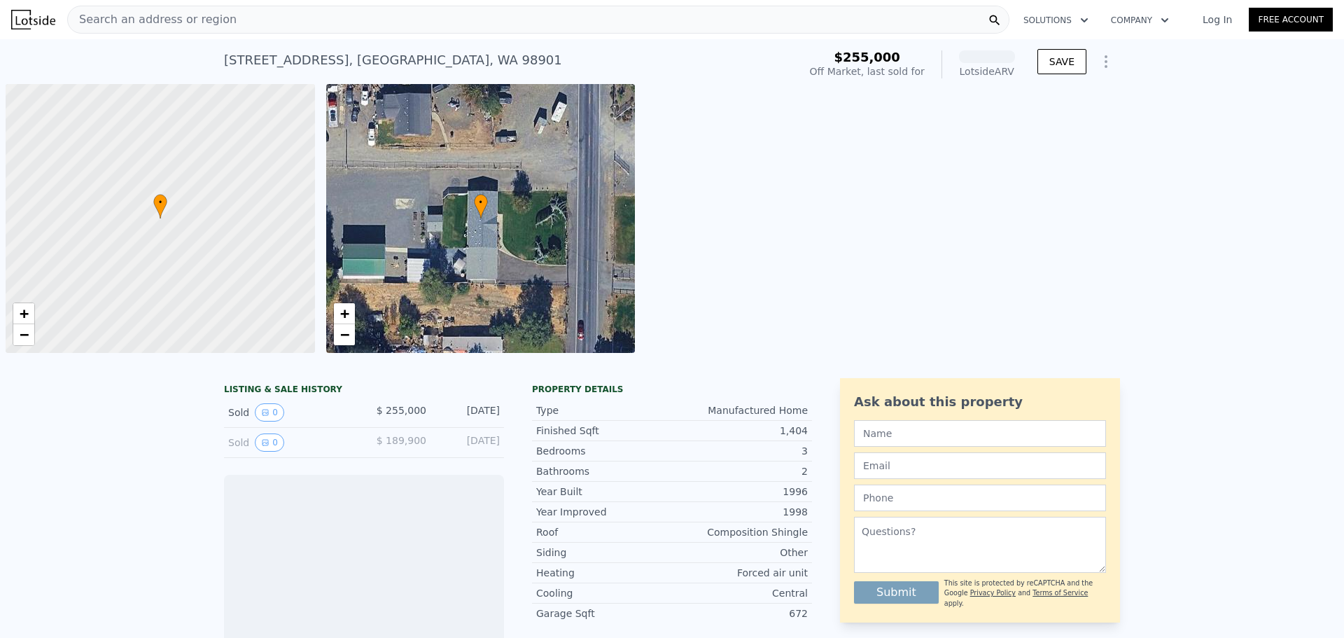
scroll to position [0, 6]
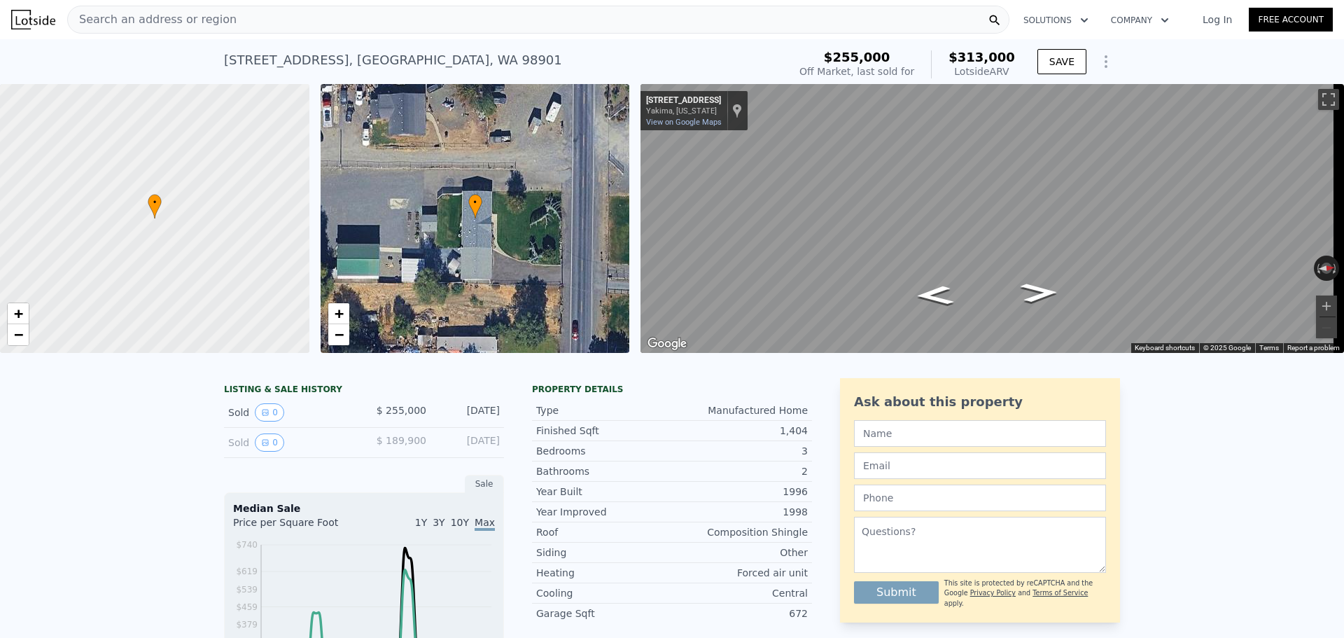
click at [1105, 57] on icon "Show Options" at bounding box center [1105, 61] width 1 height 11
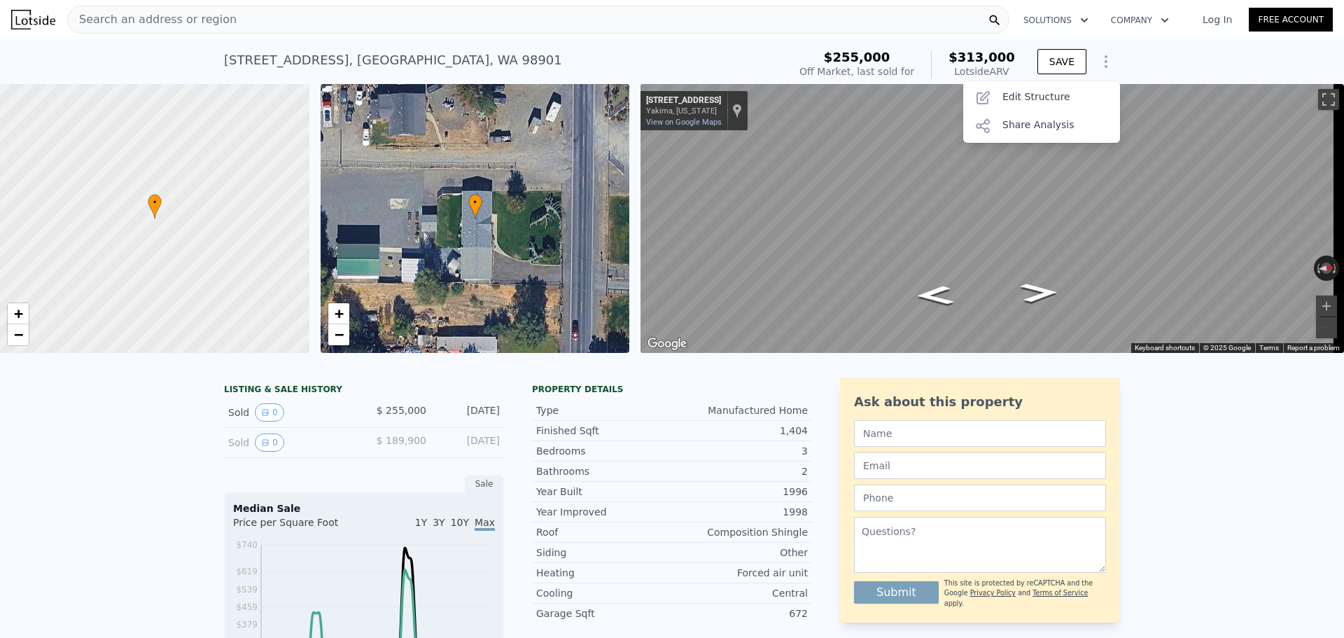
click at [171, 22] on span "Search an address or region" at bounding box center [152, 19] width 169 height 17
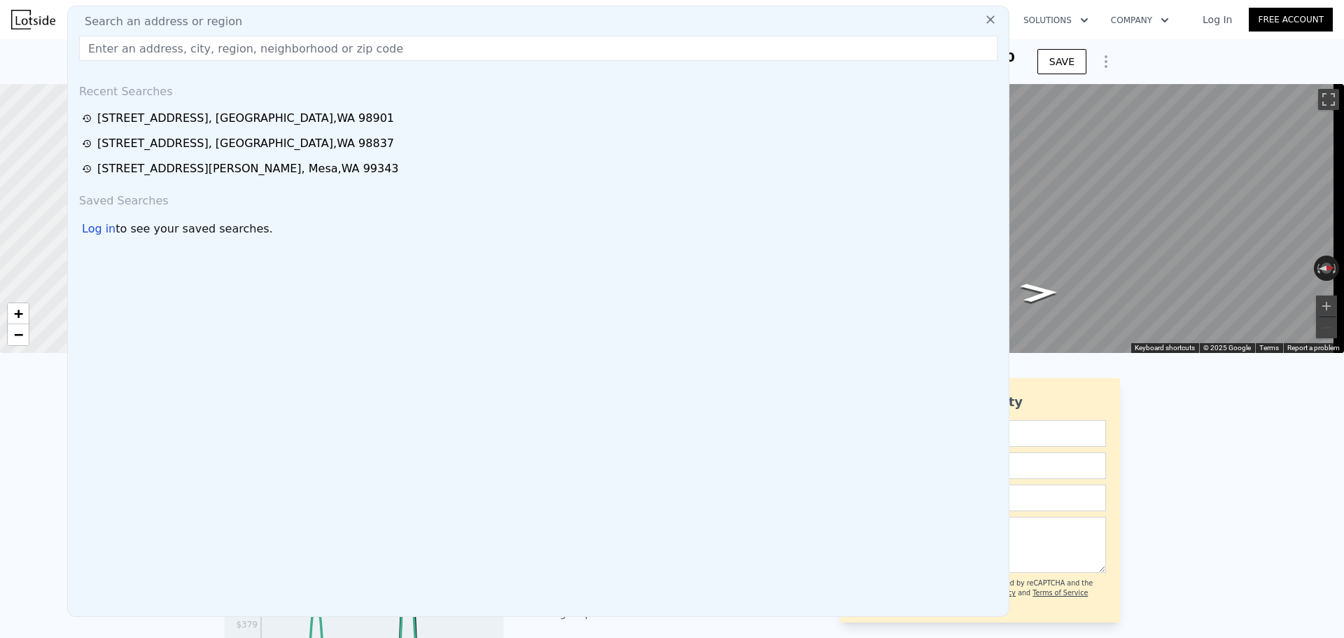
click at [980, 29] on button at bounding box center [990, 19] width 25 height 28
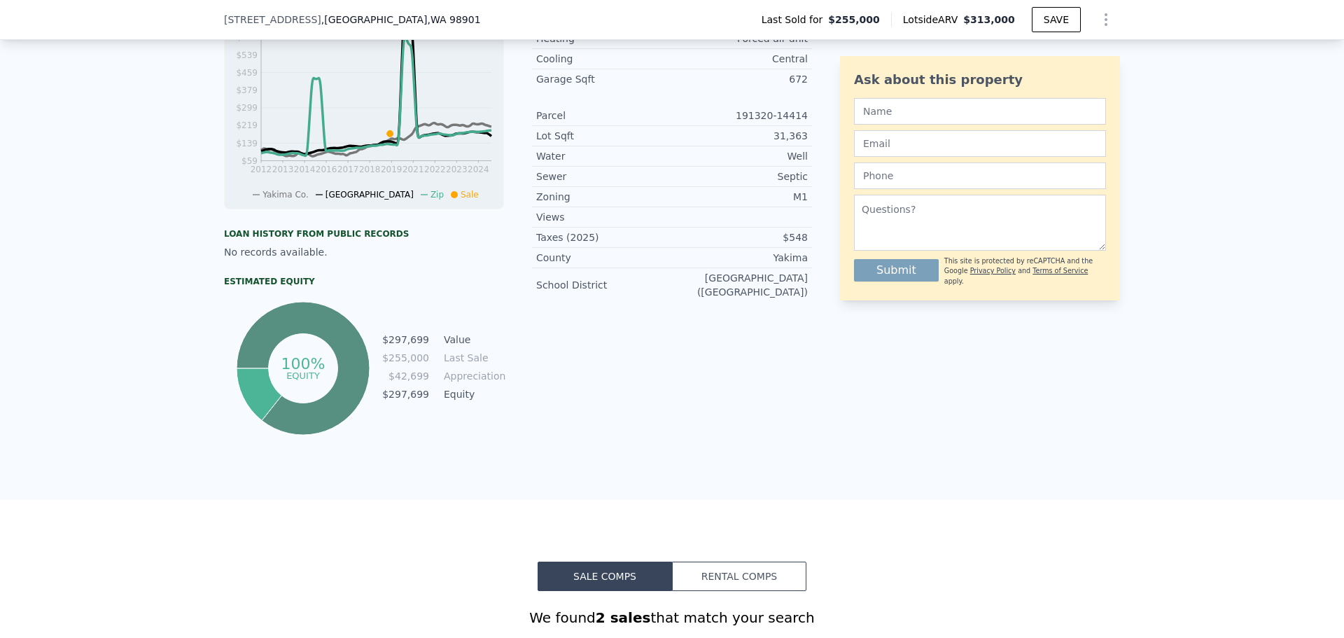
scroll to position [835, 0]
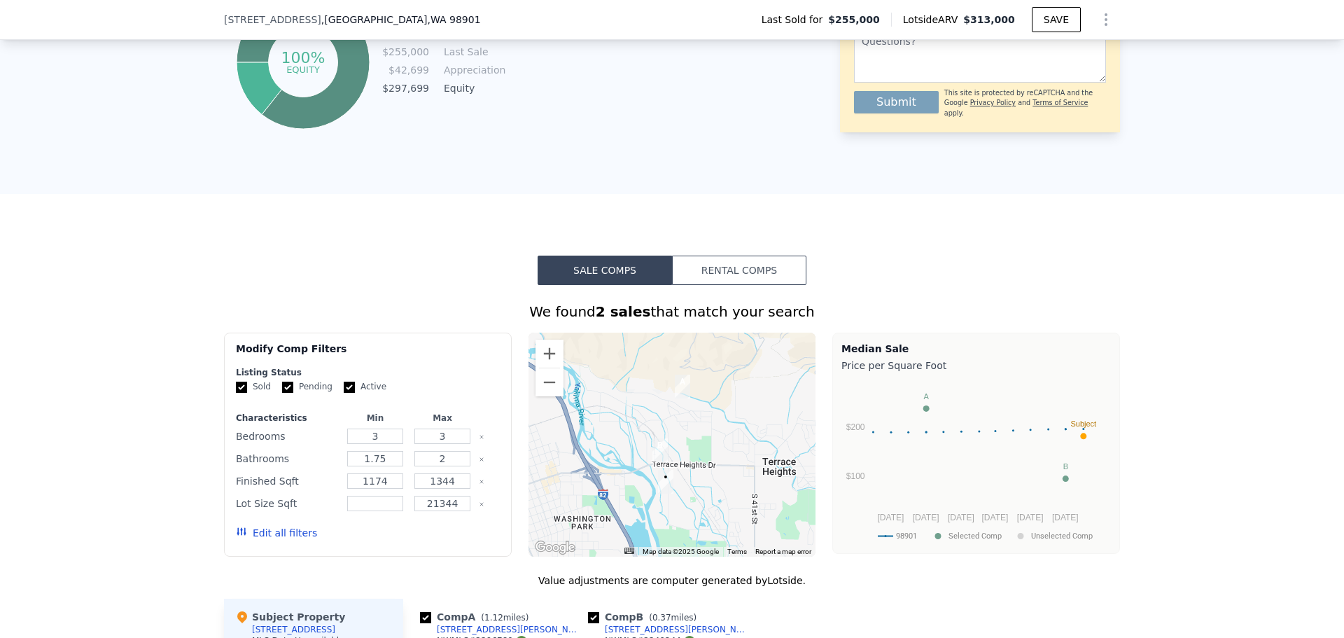
click at [737, 285] on button "Rental Comps" at bounding box center [739, 270] width 134 height 29
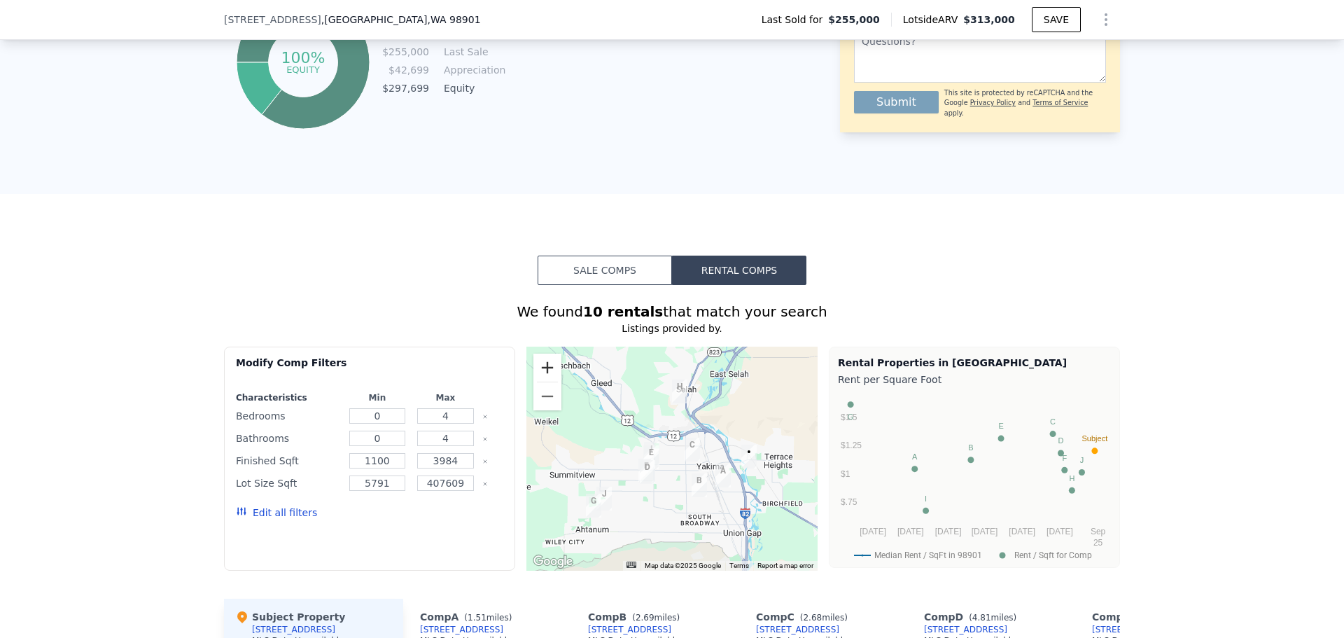
click at [547, 379] on button "Zoom in" at bounding box center [547, 368] width 28 height 28
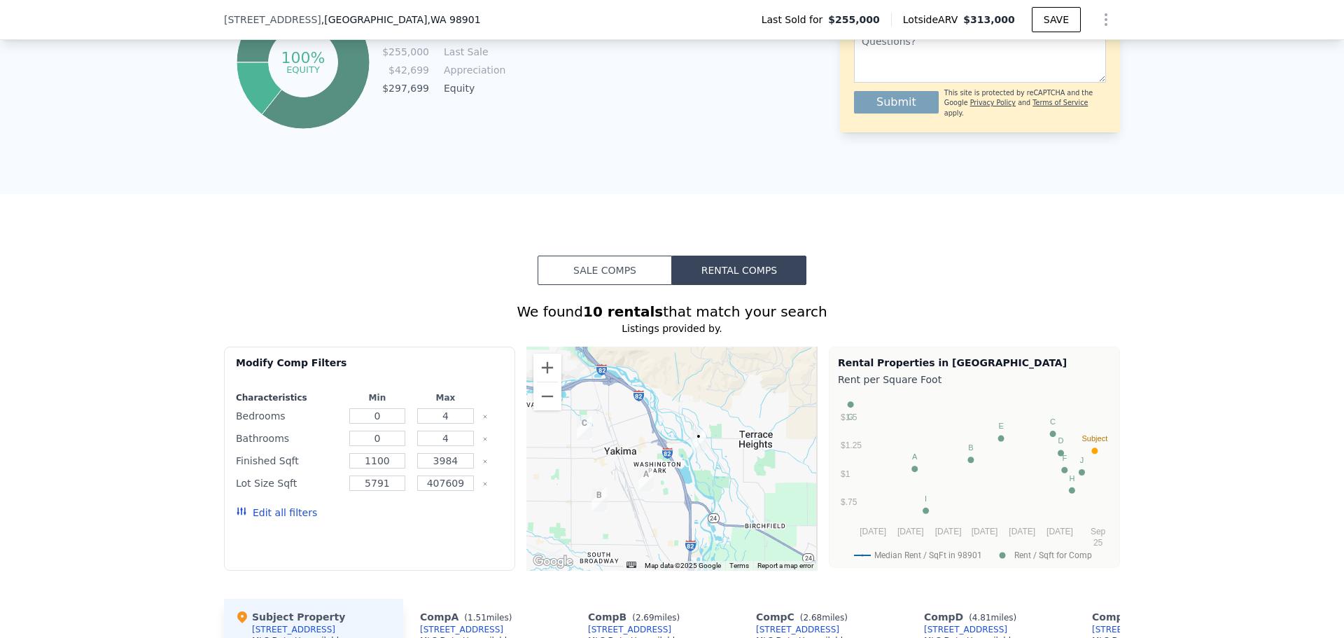
drag, startPoint x: 671, startPoint y: 498, endPoint x: 539, endPoint y: 477, distance: 134.0
click at [539, 477] on div at bounding box center [671, 459] width 291 height 224
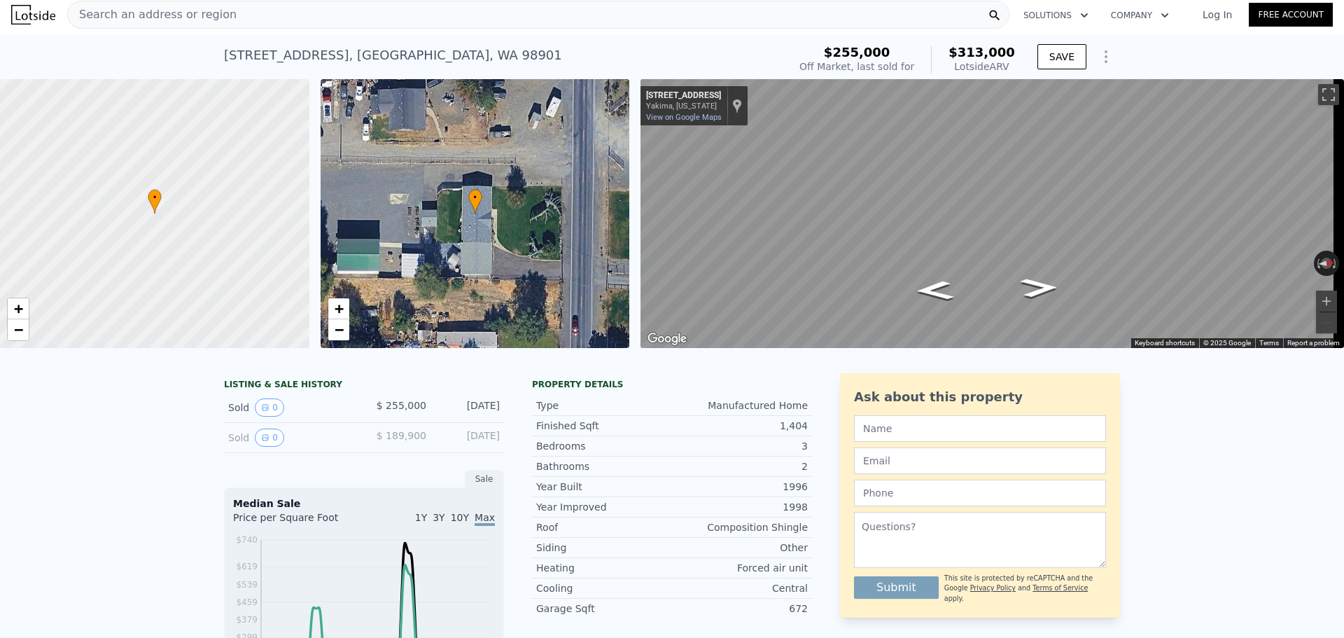
scroll to position [0, 0]
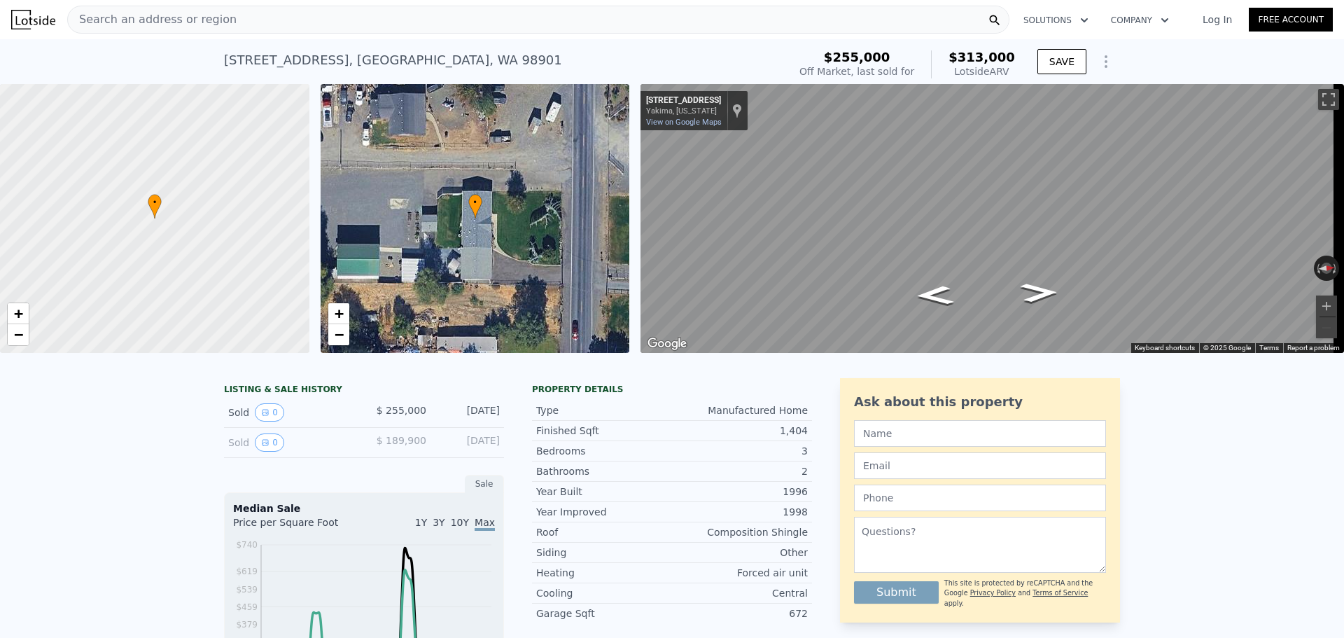
click at [381, 16] on div "Search an address or region" at bounding box center [538, 20] width 942 height 28
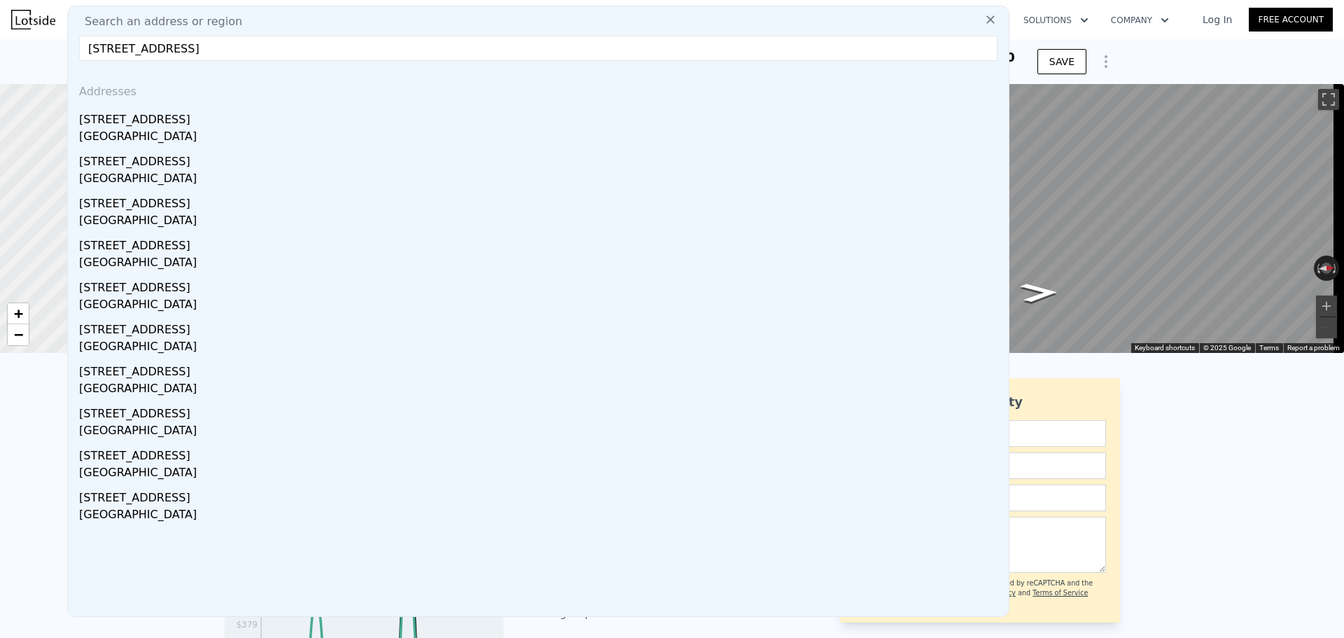
click at [312, 43] on input "[STREET_ADDRESS]" at bounding box center [538, 48] width 919 height 25
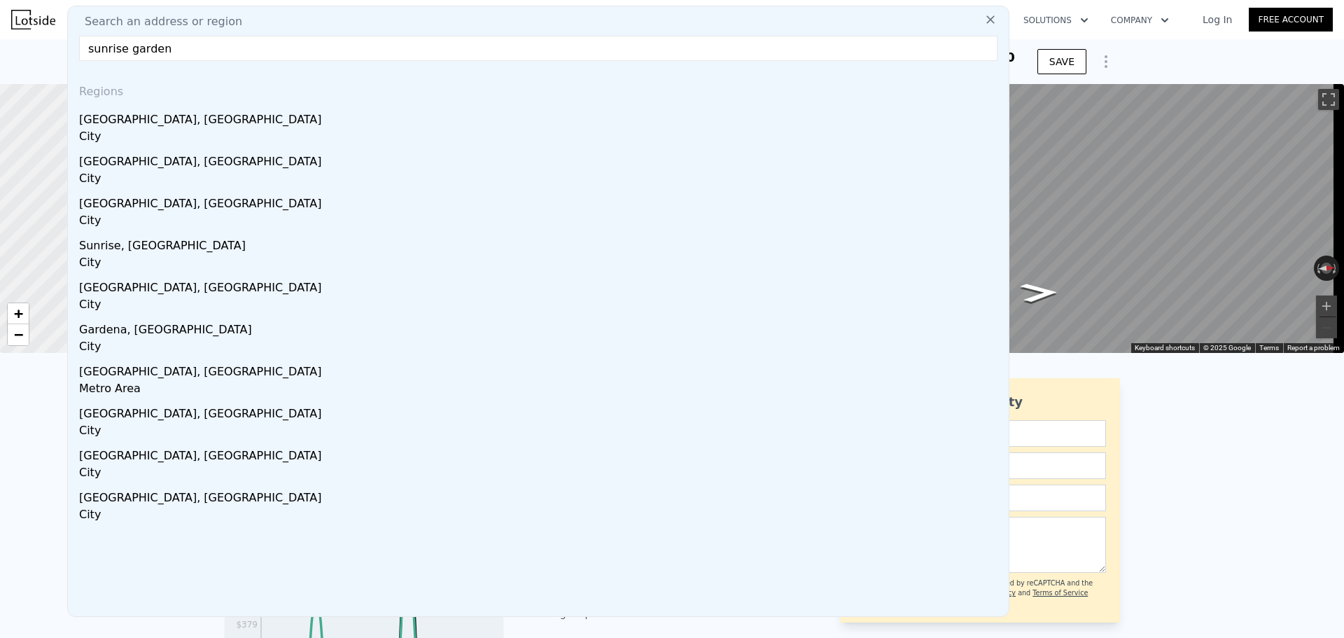
paste input "Sunrise Garden Trs: Lot 20"
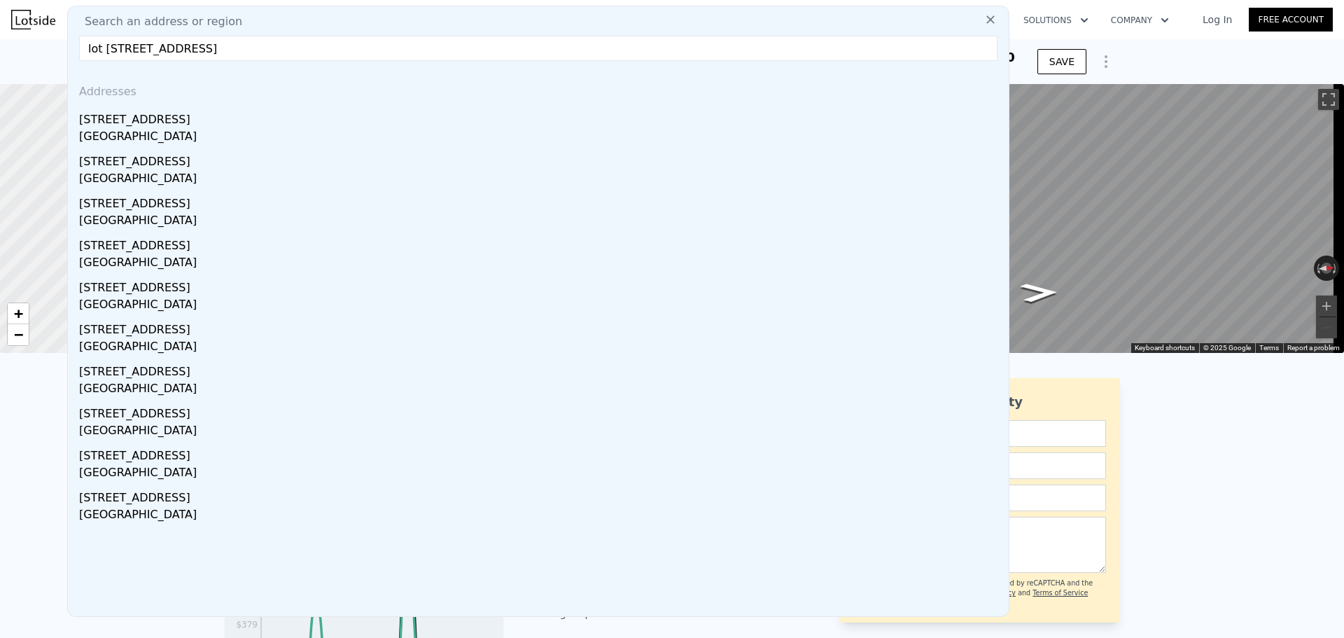
click at [209, 50] on input "lot 20 sunrise garden, yakima, WA 98901" at bounding box center [538, 48] width 919 height 25
drag, startPoint x: 122, startPoint y: 47, endPoint x: 51, endPoint y: 48, distance: 70.7
drag, startPoint x: 163, startPoint y: 50, endPoint x: 70, endPoint y: 55, distance: 93.2
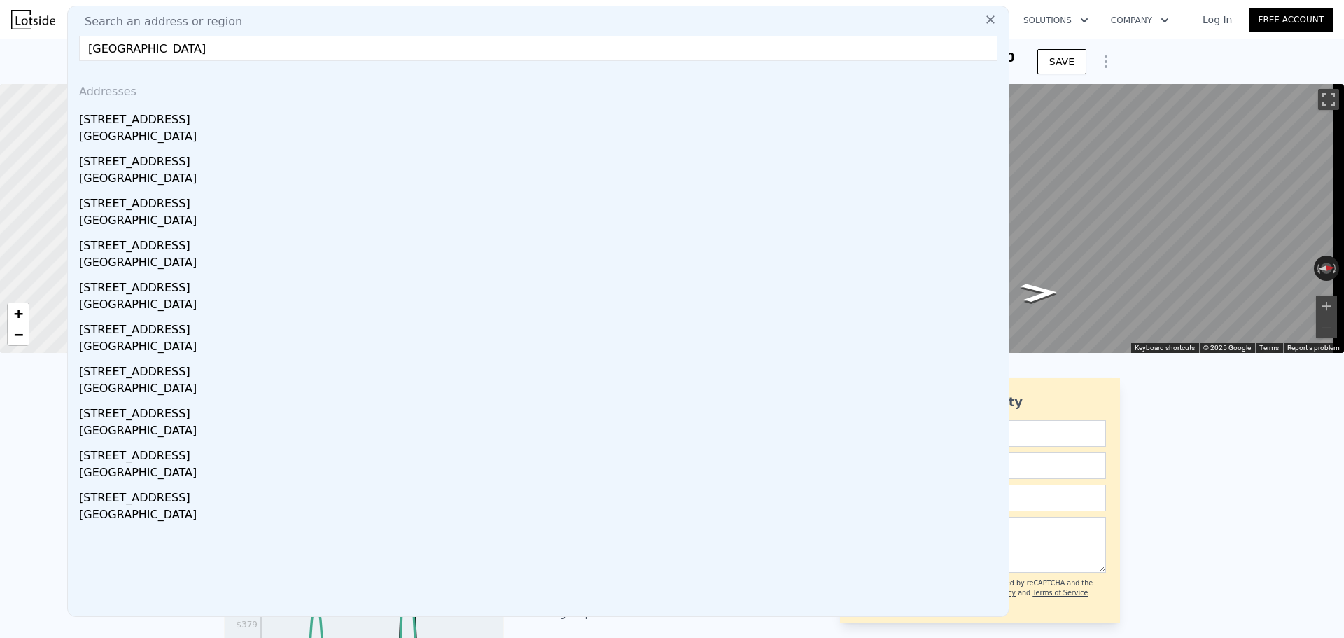
click at [70, 55] on div "Search an address or region sunrise garden, Keys RD, WA 98901 Addresses 502 Key…" at bounding box center [538, 311] width 942 height 611
drag, startPoint x: 116, startPoint y: 50, endPoint x: 69, endPoint y: 49, distance: 47.6
click at [69, 49] on div "Search an address or region lot 20 Keys RD, WA 98901 Addresses 502 Keys Rd Yaki…" at bounding box center [538, 311] width 942 height 611
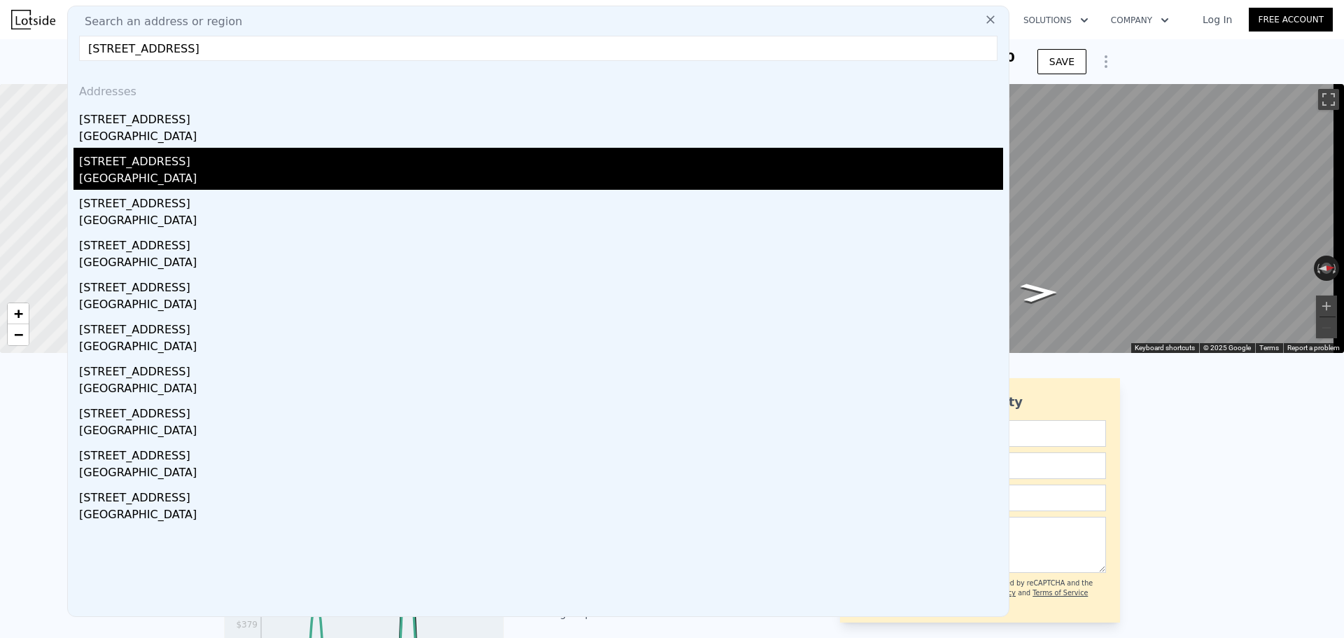
type input "312 1/2 Keys RD, WA 98901"
click at [181, 179] on div "[GEOGRAPHIC_DATA]" at bounding box center [541, 180] width 924 height 20
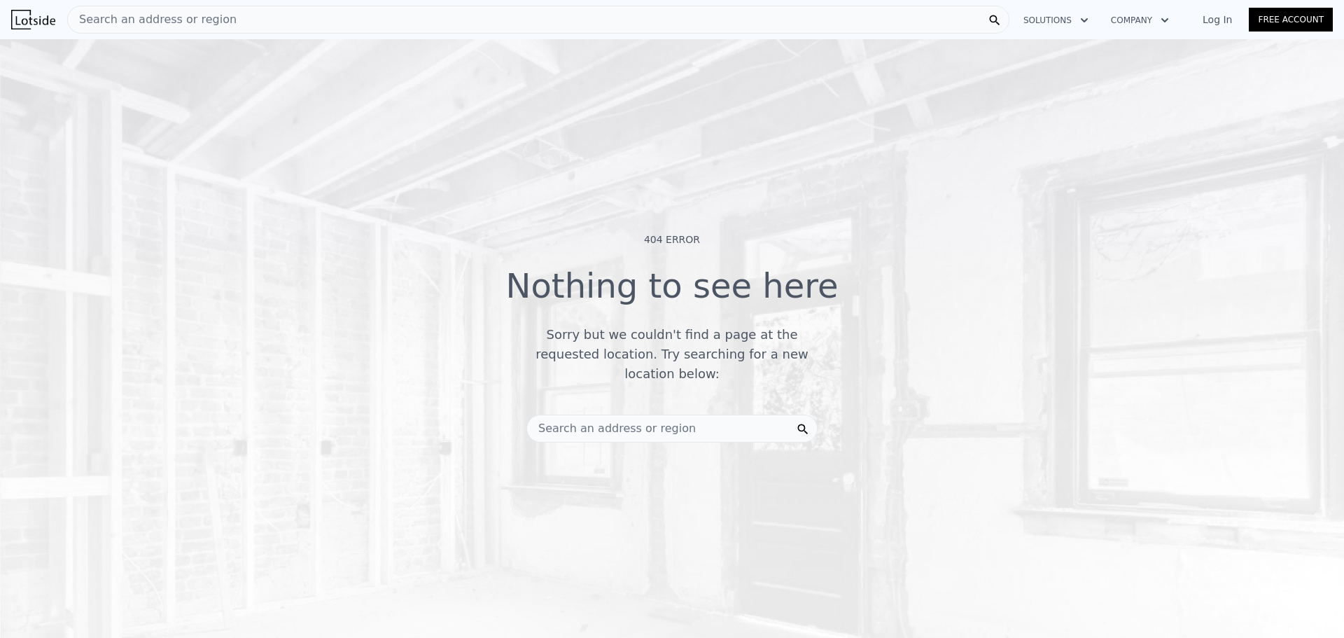
click at [158, 18] on span "Search an address or region" at bounding box center [152, 19] width 169 height 17
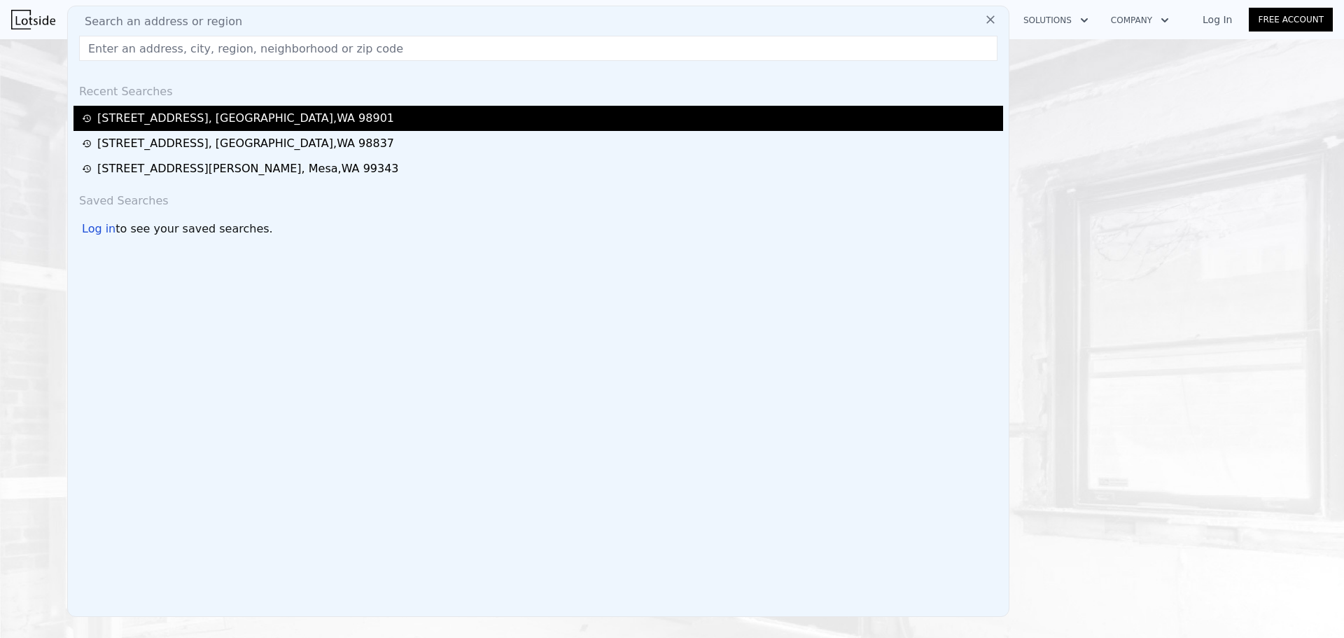
click at [207, 125] on div "312 Keys Rd , Terrace Heights , WA 98901" at bounding box center [245, 118] width 297 height 17
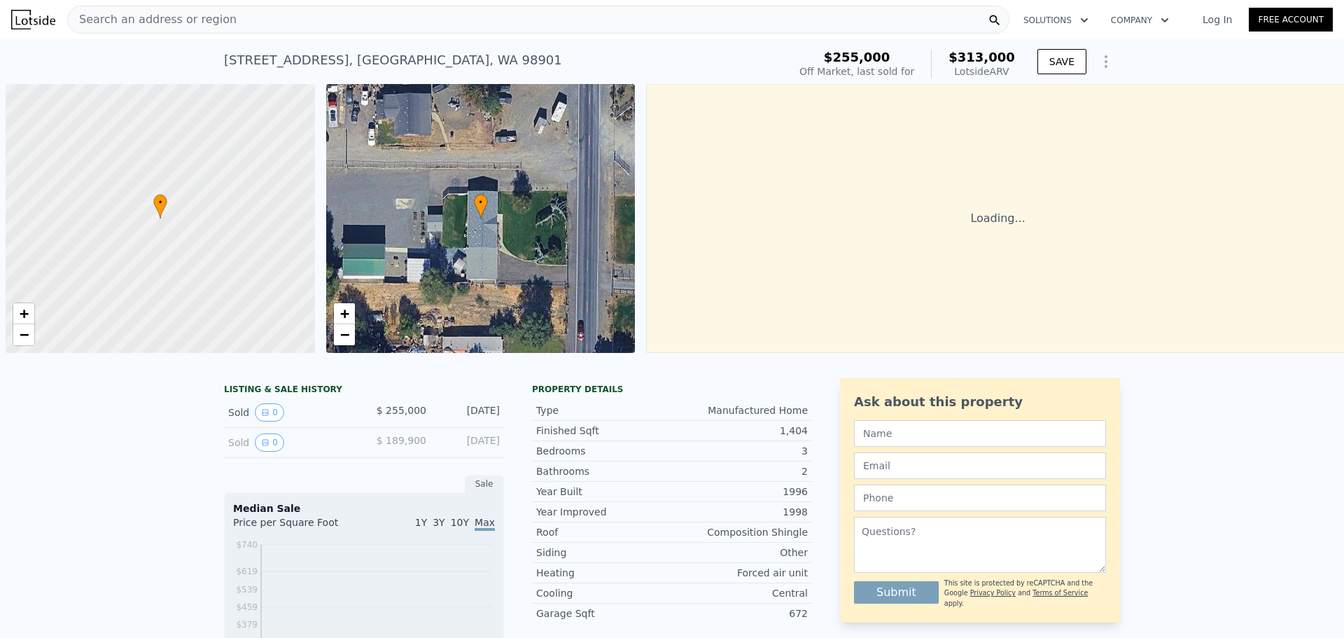
scroll to position [0, 6]
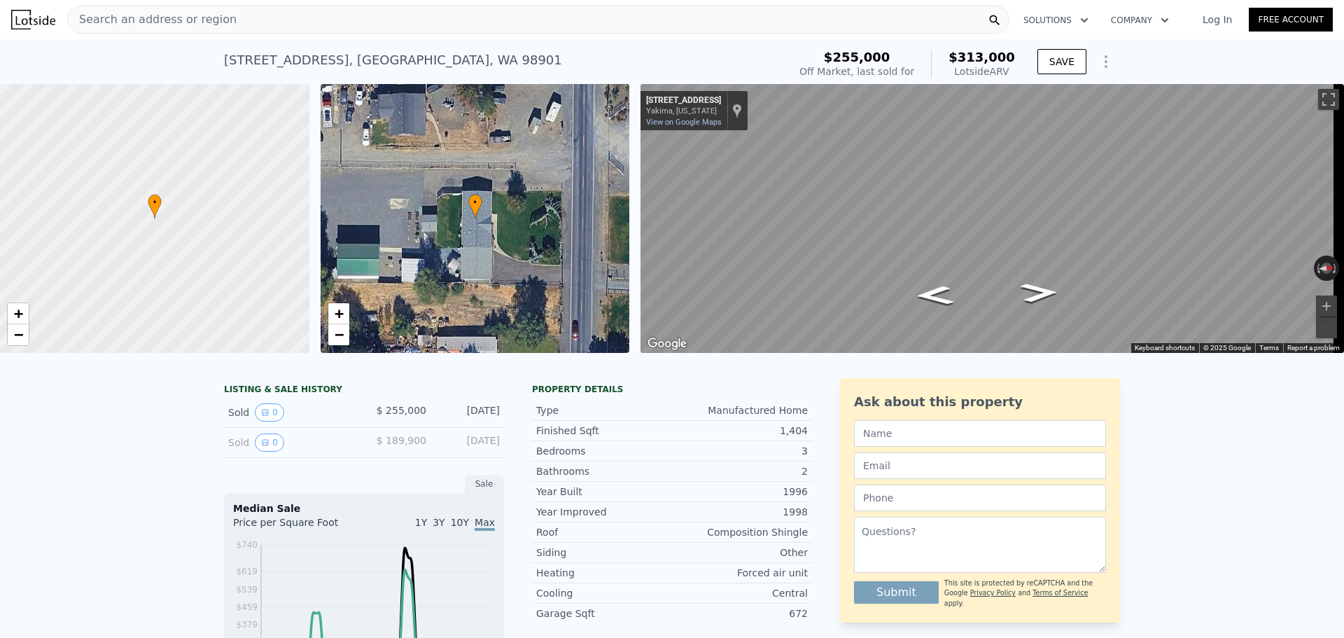
click at [202, 24] on span "Search an address or region" at bounding box center [152, 19] width 169 height 17
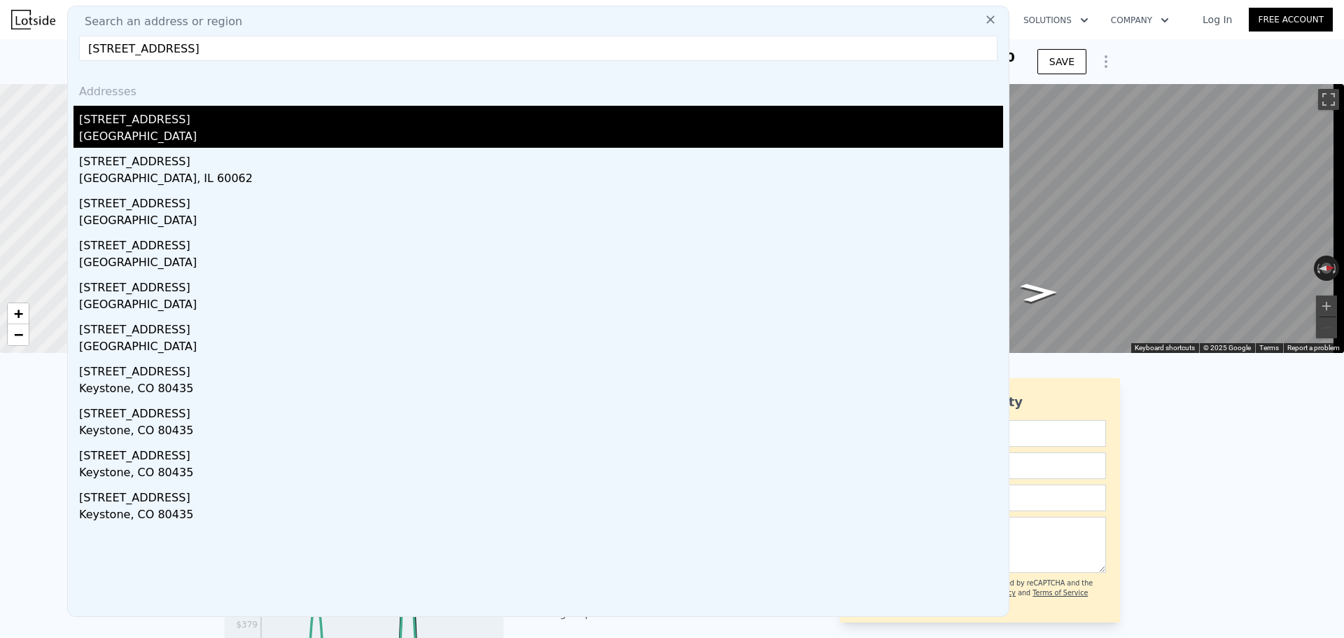
type input "312 Keys RD"
click at [188, 139] on div "[GEOGRAPHIC_DATA]" at bounding box center [541, 138] width 924 height 20
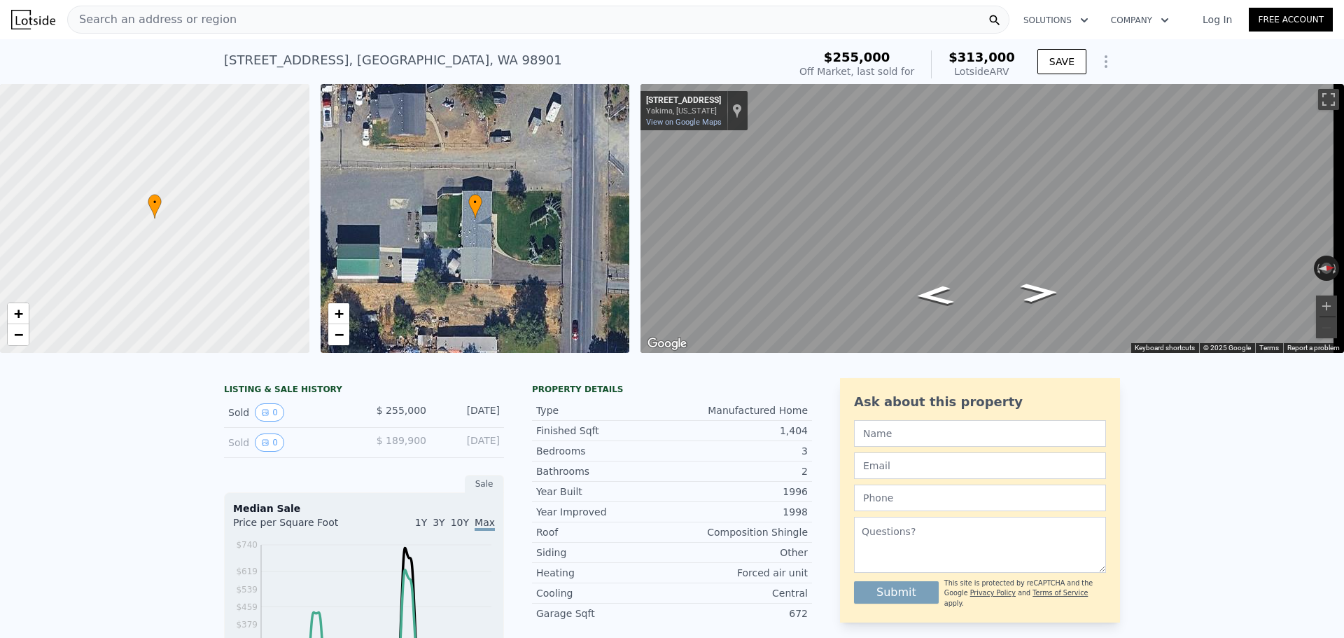
click at [251, 20] on div "Search an address or region" at bounding box center [538, 20] width 942 height 28
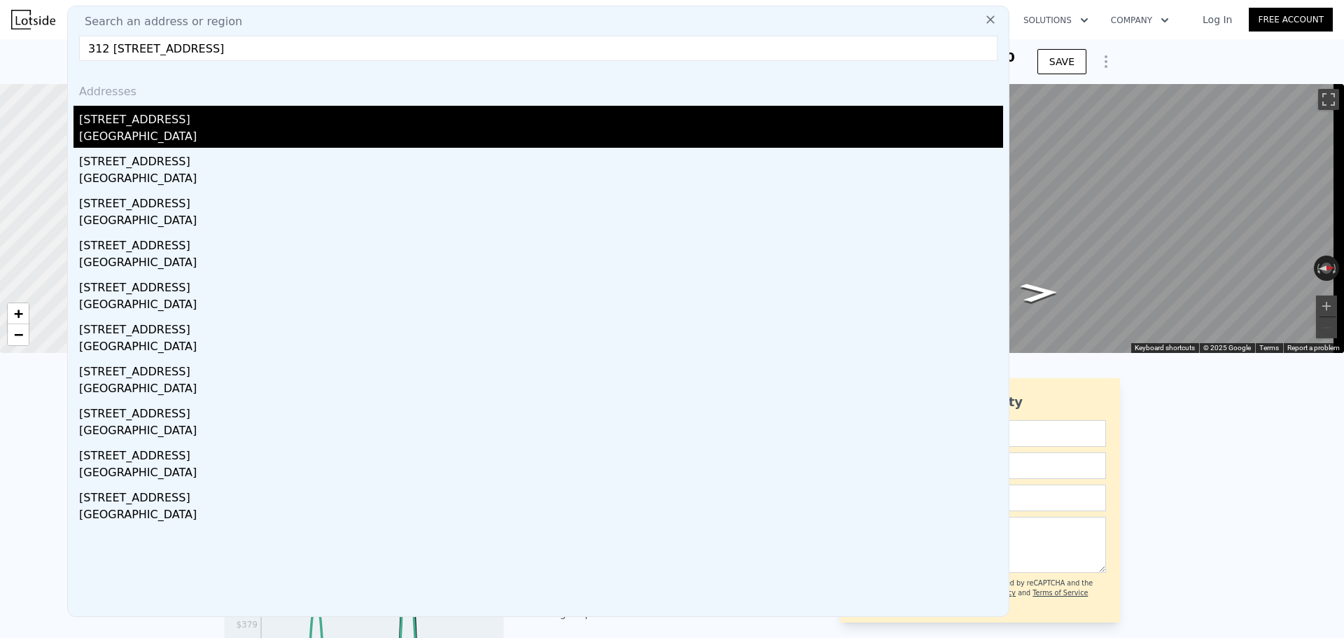
type input "312 1/2 Keys Rd, Yakima, WA 98901"
click at [160, 136] on div "[GEOGRAPHIC_DATA]" at bounding box center [541, 138] width 924 height 20
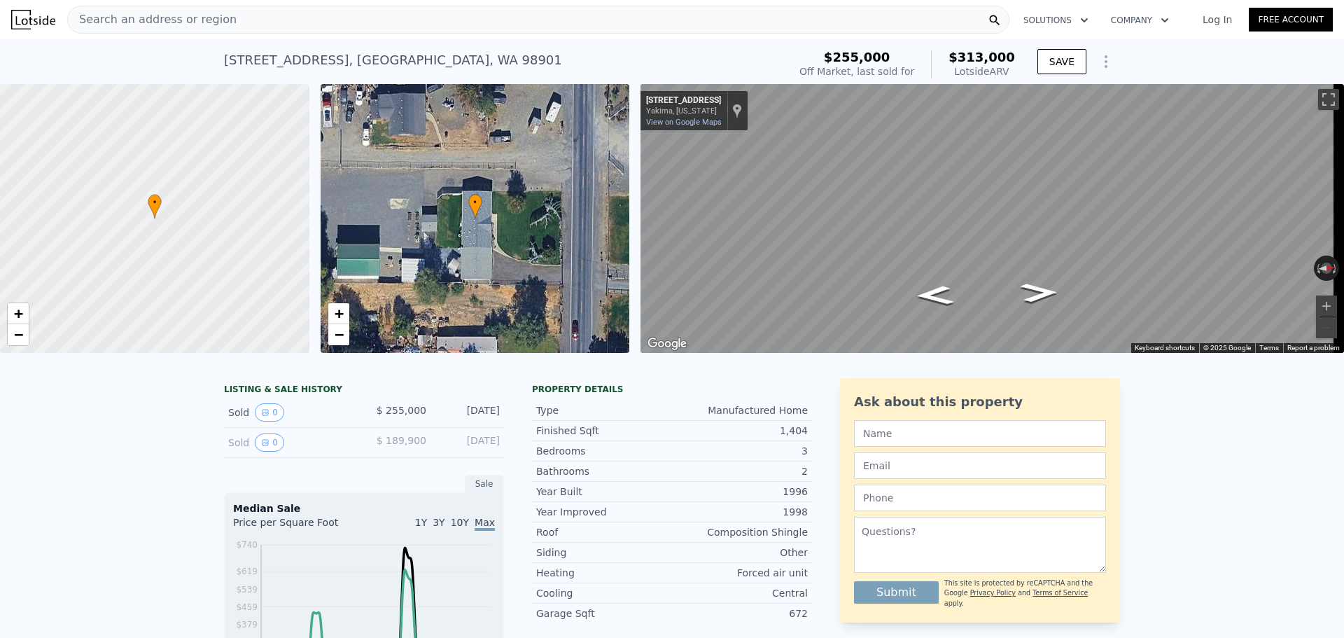
click at [399, 120] on div "• + −" at bounding box center [475, 218] width 309 height 269
click at [179, 232] on div at bounding box center [154, 218] width 371 height 323
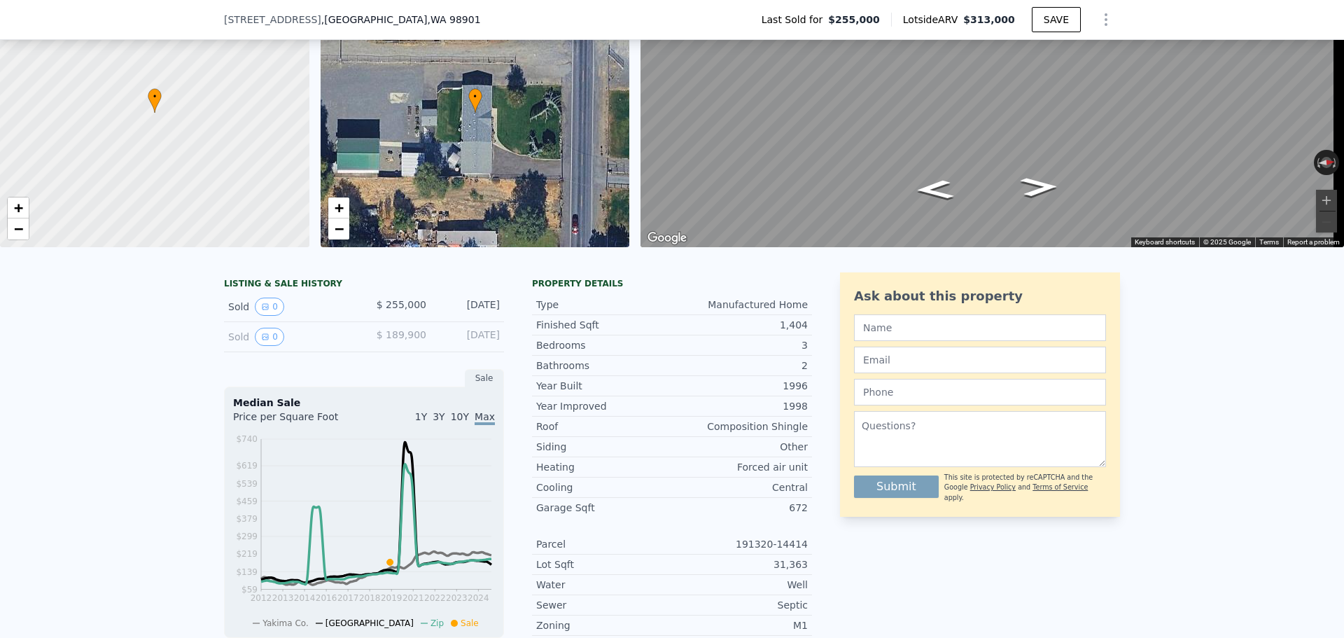
scroll to position [5, 0]
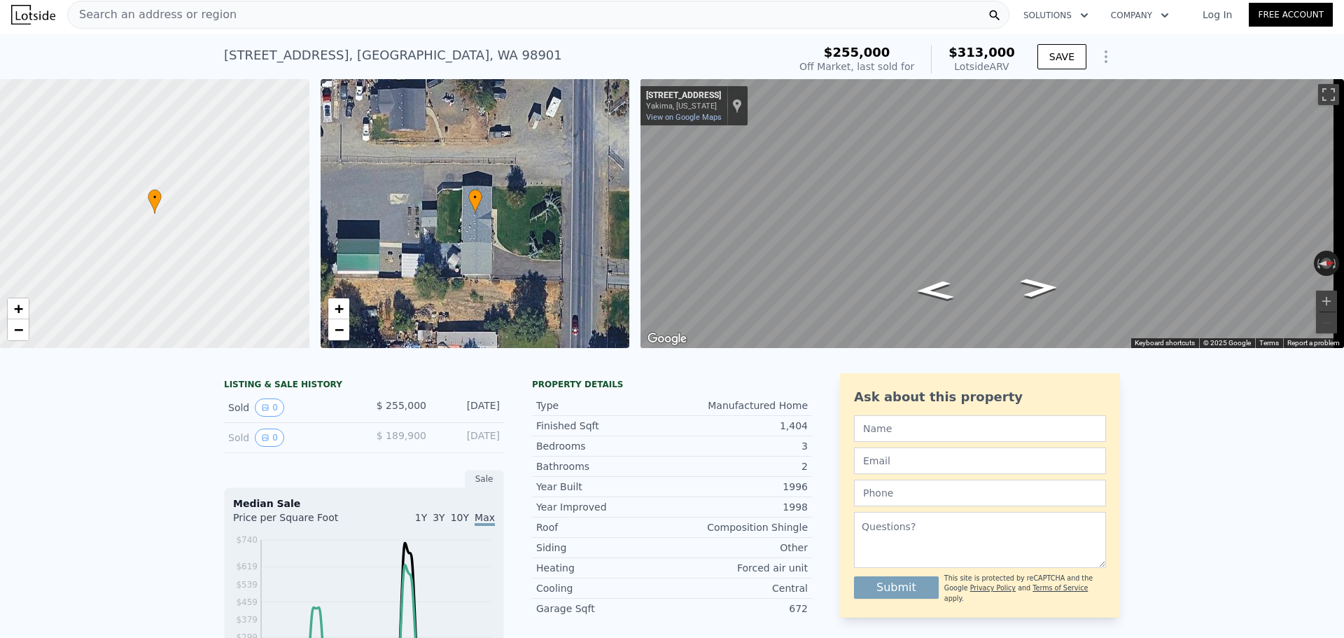
click at [244, 18] on div "Search an address or region" at bounding box center [538, 15] width 942 height 28
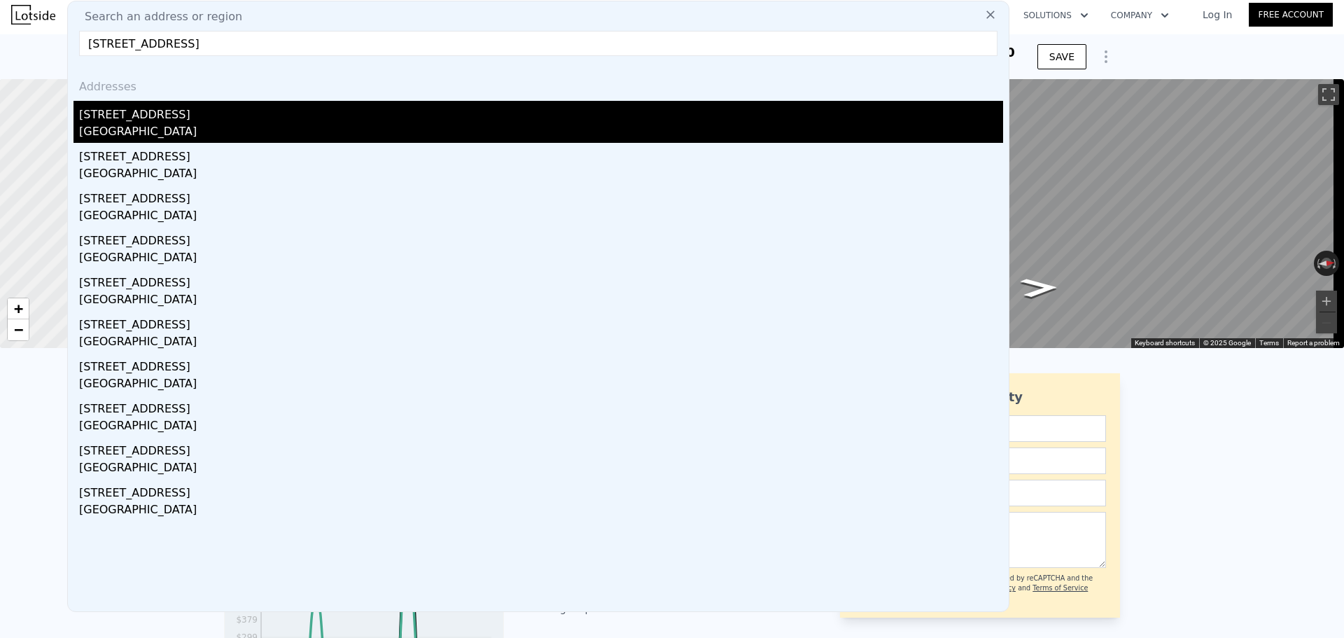
type input "312 Keys Rd, Yakima, WA 98901"
click at [130, 125] on div "[GEOGRAPHIC_DATA]" at bounding box center [541, 133] width 924 height 20
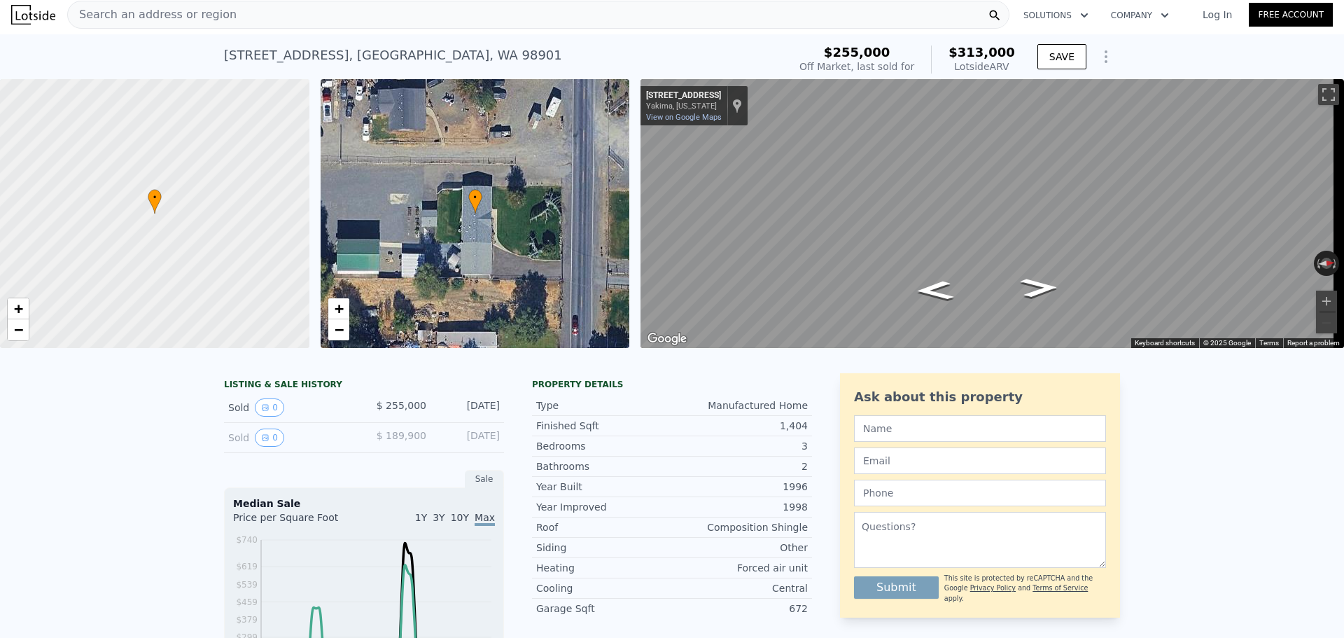
click at [32, 17] on img at bounding box center [33, 15] width 44 height 20
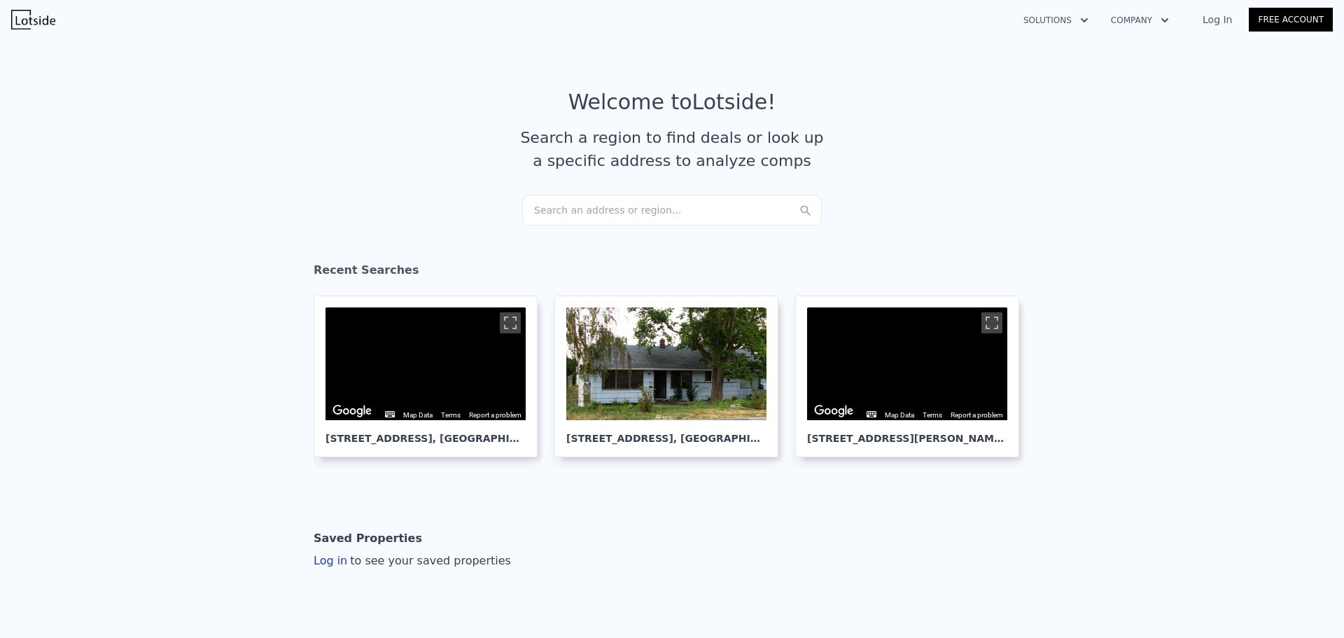
click at [589, 227] on section "Welcome to Lotside ! Search a region to find deals or look up a specific addres…" at bounding box center [672, 142] width 1344 height 217
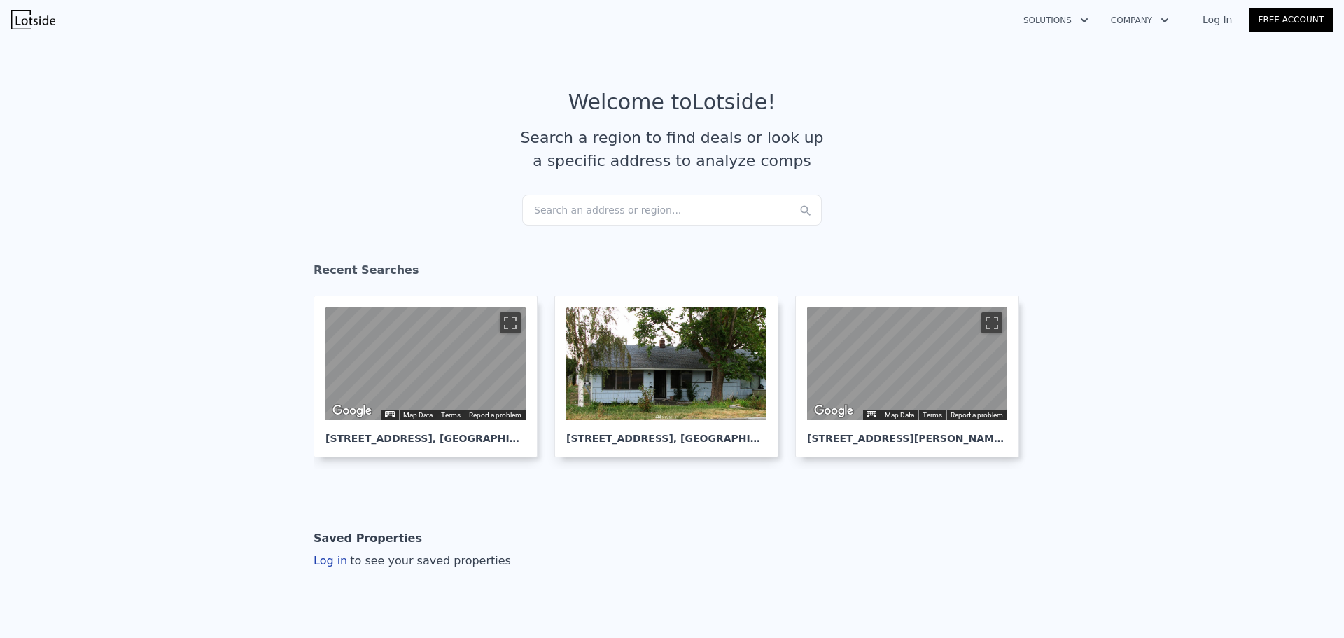
click at [597, 211] on div "Search an address or region..." at bounding box center [672, 210] width 300 height 31
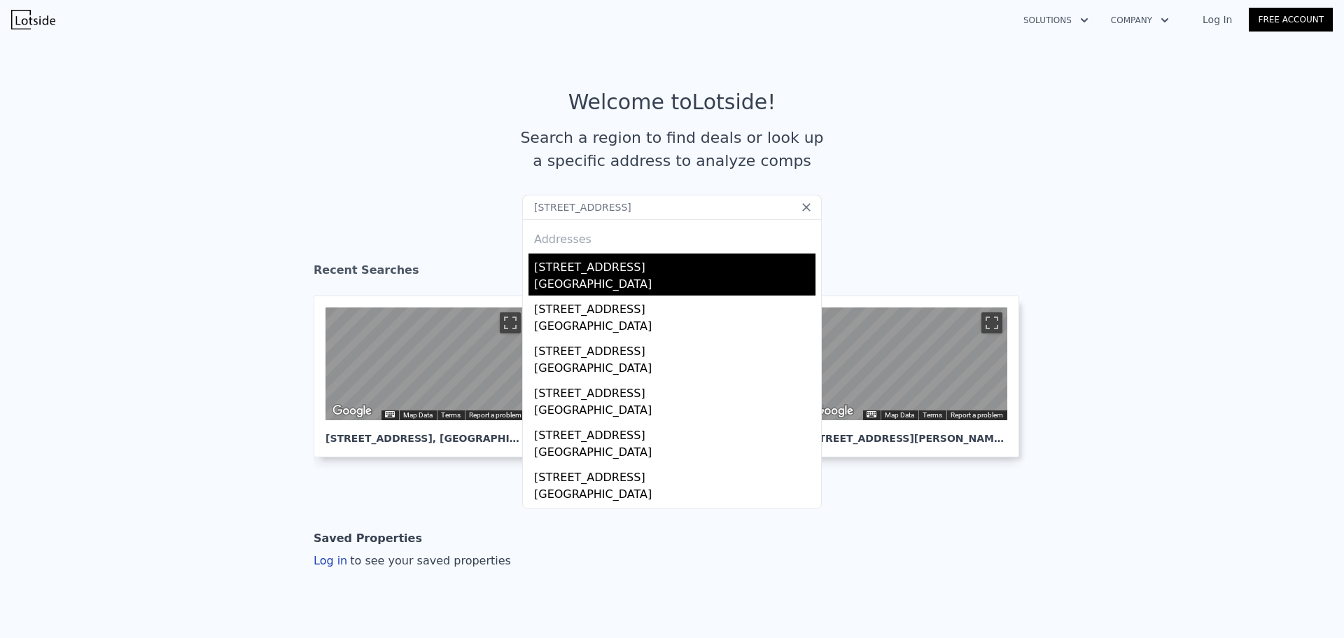
type input "312 Keys Rd, Yakima, WA 98901"
click at [592, 273] on div "[STREET_ADDRESS]" at bounding box center [674, 264] width 281 height 22
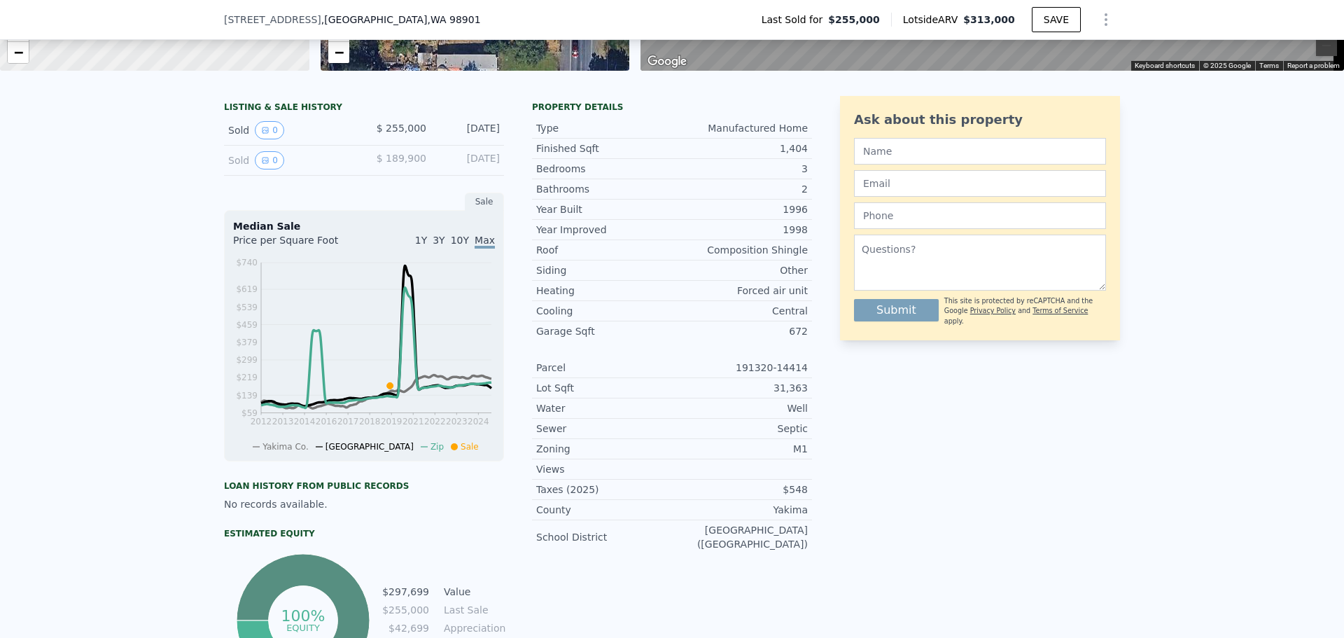
scroll to position [415, 0]
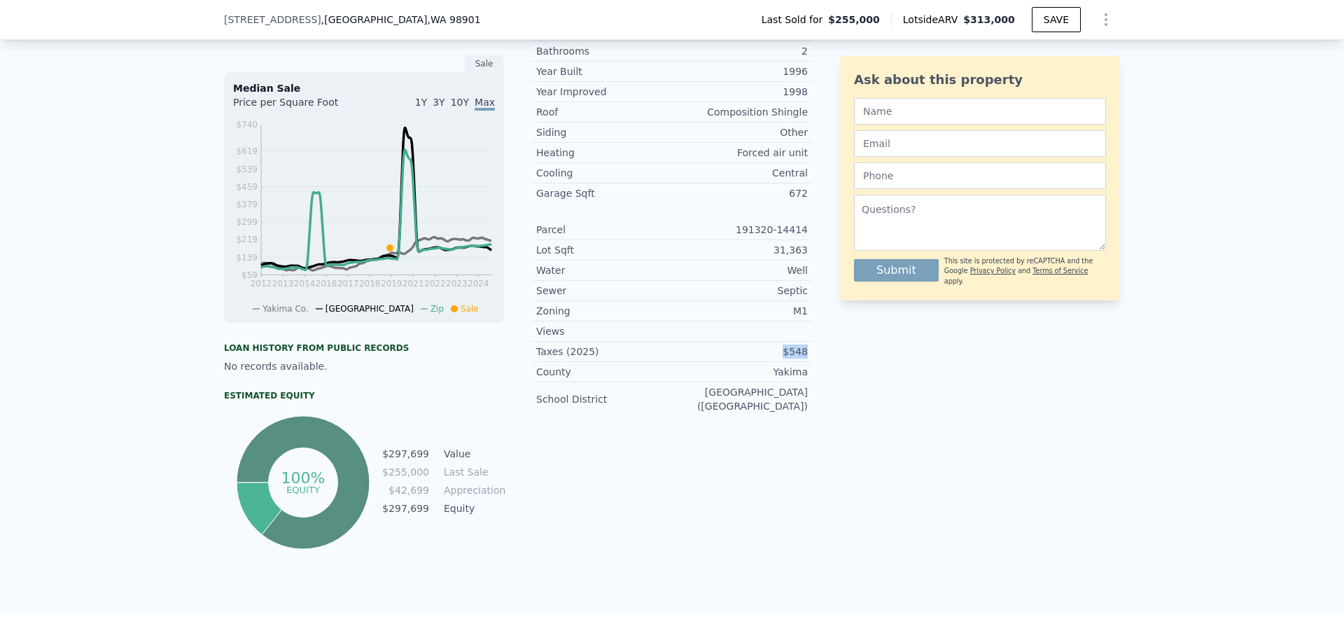
drag, startPoint x: 755, startPoint y: 359, endPoint x: 742, endPoint y: 358, distance: 12.7
click at [742, 358] on div "LISTING & SALE HISTORY Sold 0 $ 255,000 Sep 5, 2019 Sold 0 $ 189,900 Jul 1, 200…" at bounding box center [672, 255] width 896 height 594
